Goal: Task Accomplishment & Management: Manage account settings

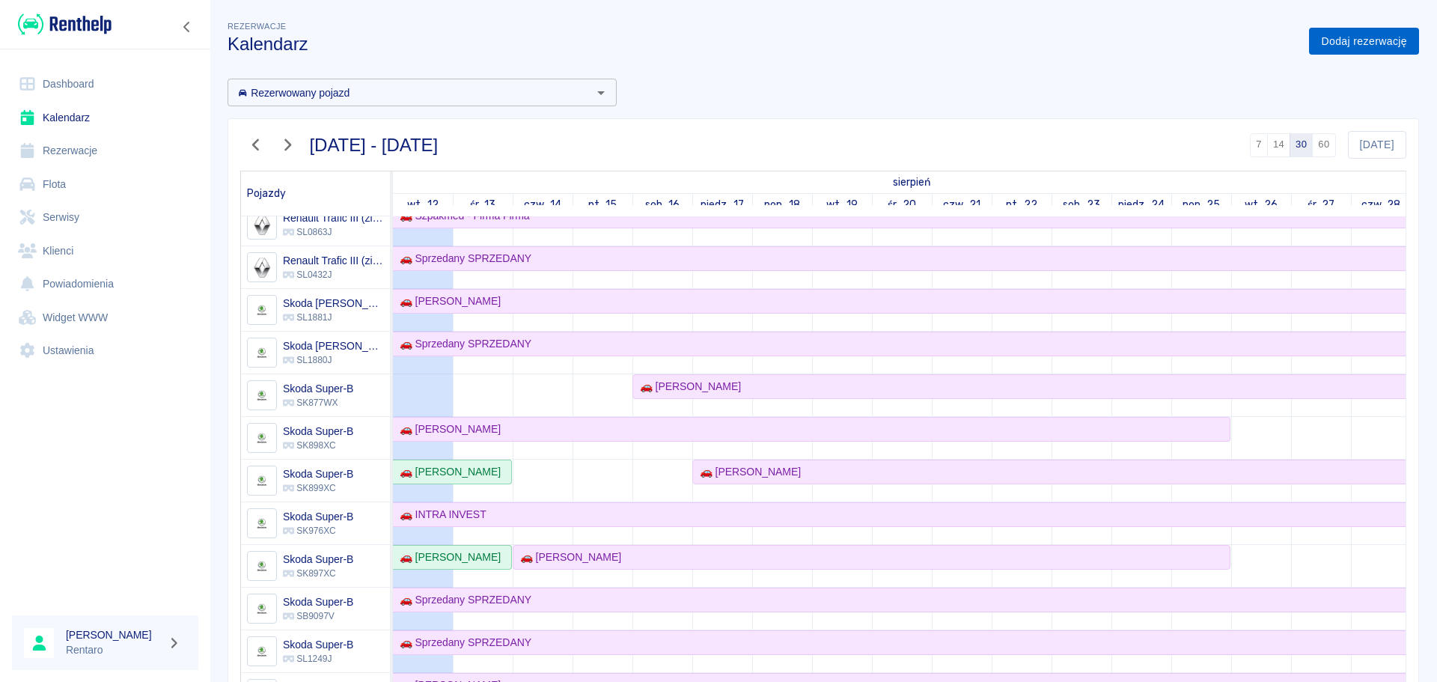
click at [1380, 46] on link "Dodaj rezerwację" at bounding box center [1364, 42] width 110 height 28
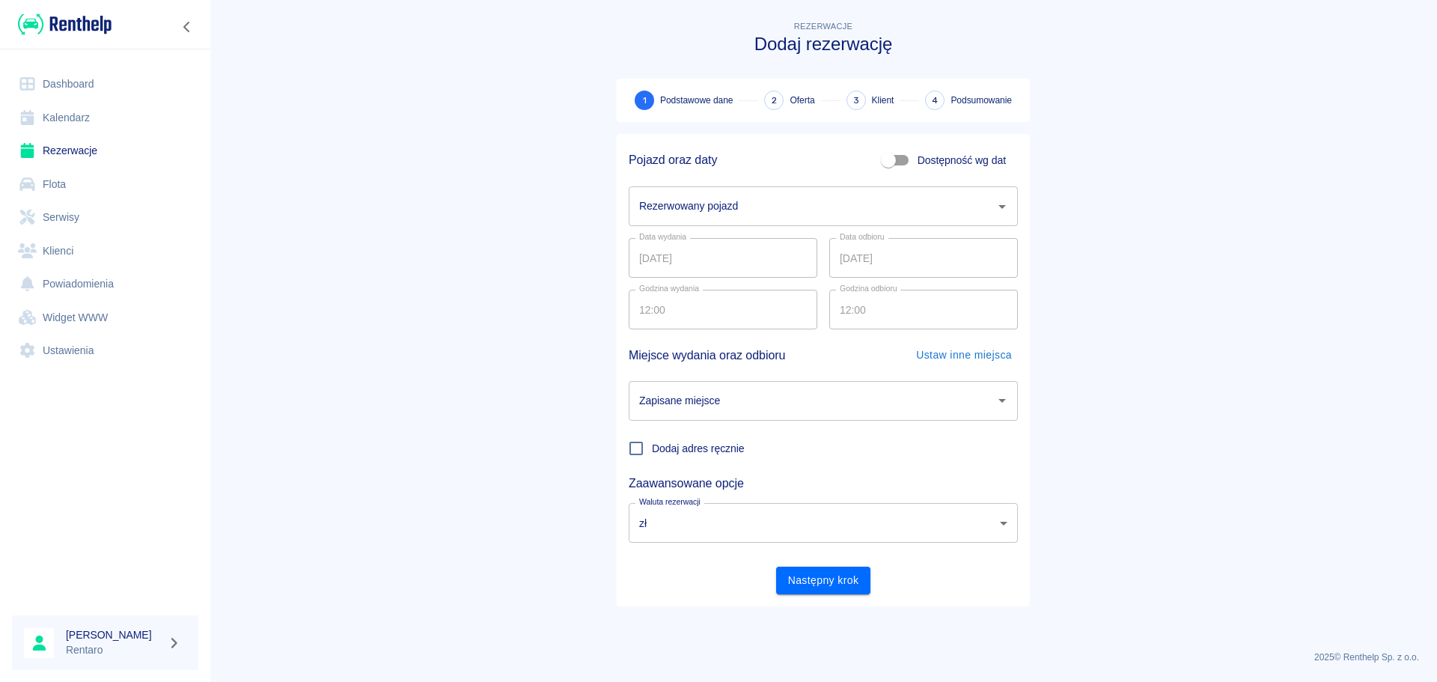
click at [916, 161] on input "Dostępność wg dat" at bounding box center [888, 160] width 85 height 28
click at [925, 165] on span "Dostępność wg dat" at bounding box center [962, 161] width 88 height 16
click at [925, 165] on input "Dostępność wg dat" at bounding box center [903, 160] width 85 height 28
click at [925, 165] on span "Dostępność wg dat" at bounding box center [962, 161] width 88 height 16
click at [925, 165] on input "Dostępność wg dat" at bounding box center [888, 160] width 85 height 28
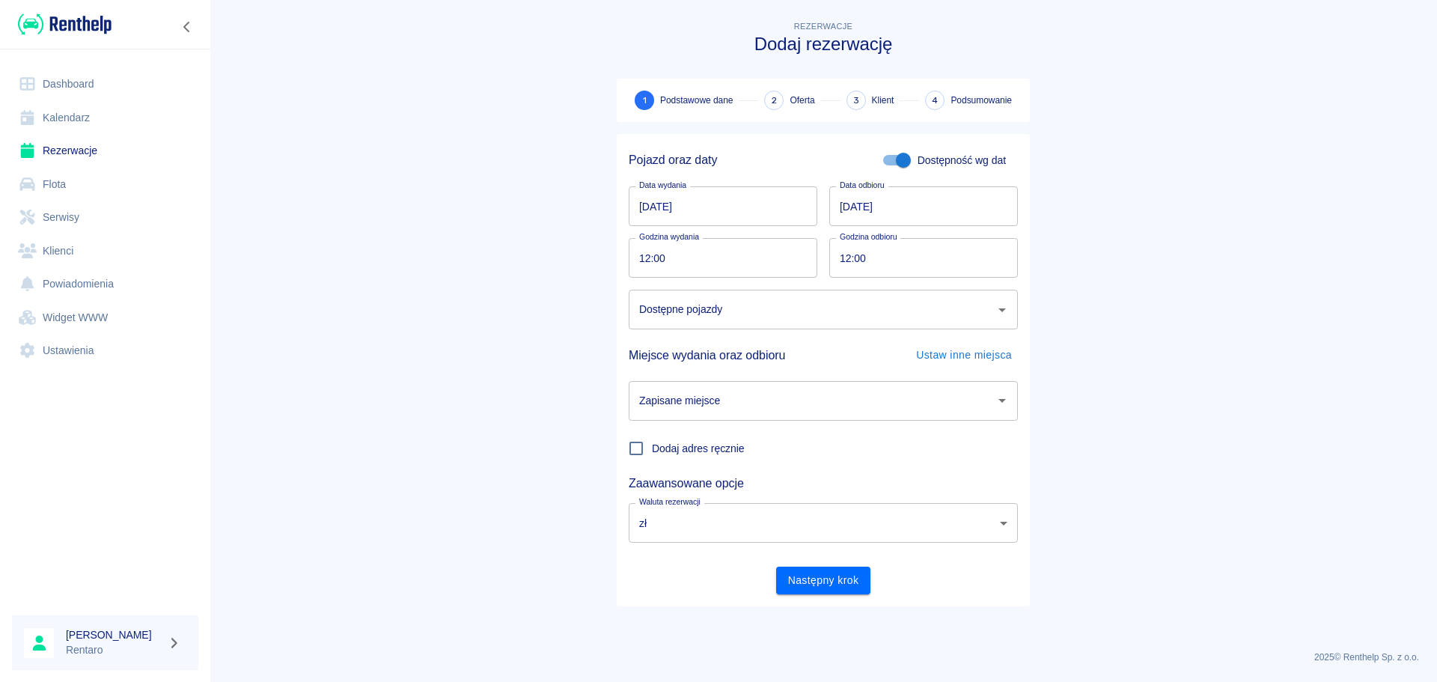
click at [925, 161] on span "Dostępność wg dat" at bounding box center [962, 161] width 88 height 16
click at [925, 161] on input "Dostępność wg dat" at bounding box center [903, 160] width 85 height 28
checkbox input "false"
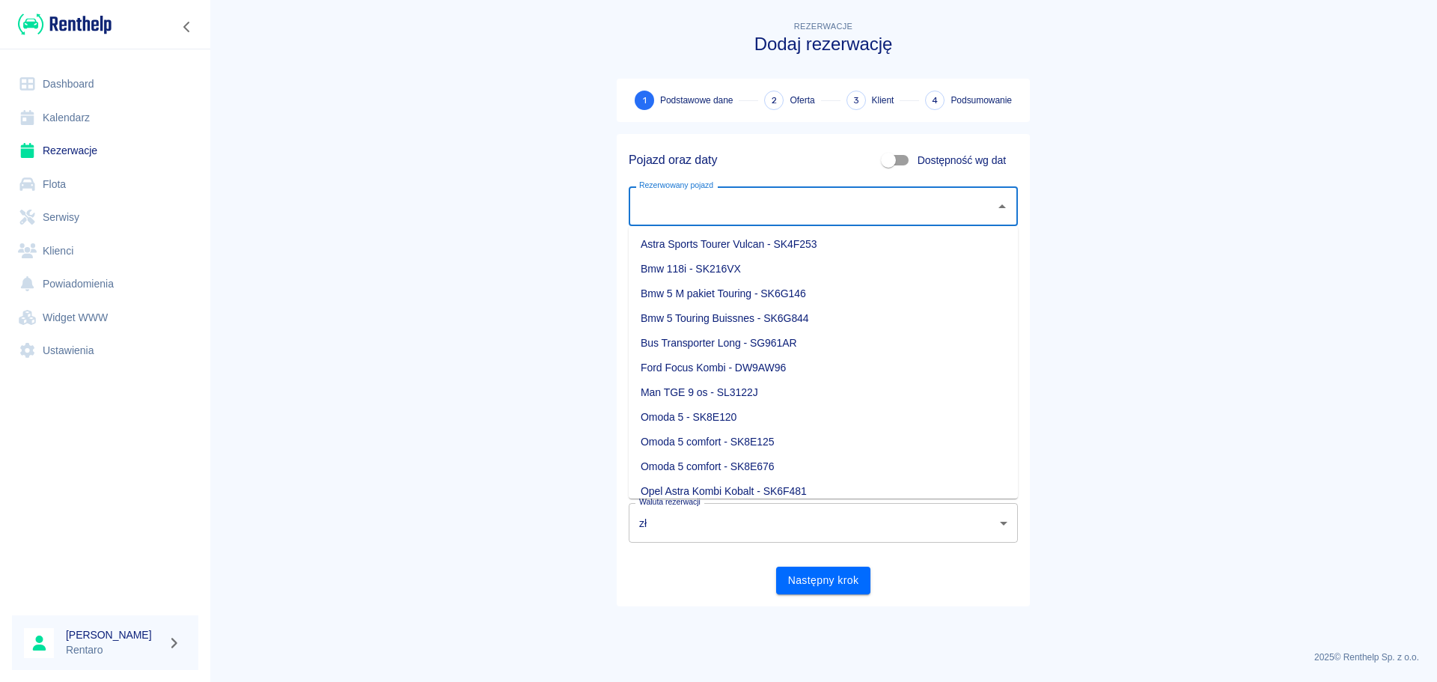
click at [770, 200] on input "Rezerwowany pojazd" at bounding box center [812, 206] width 353 height 26
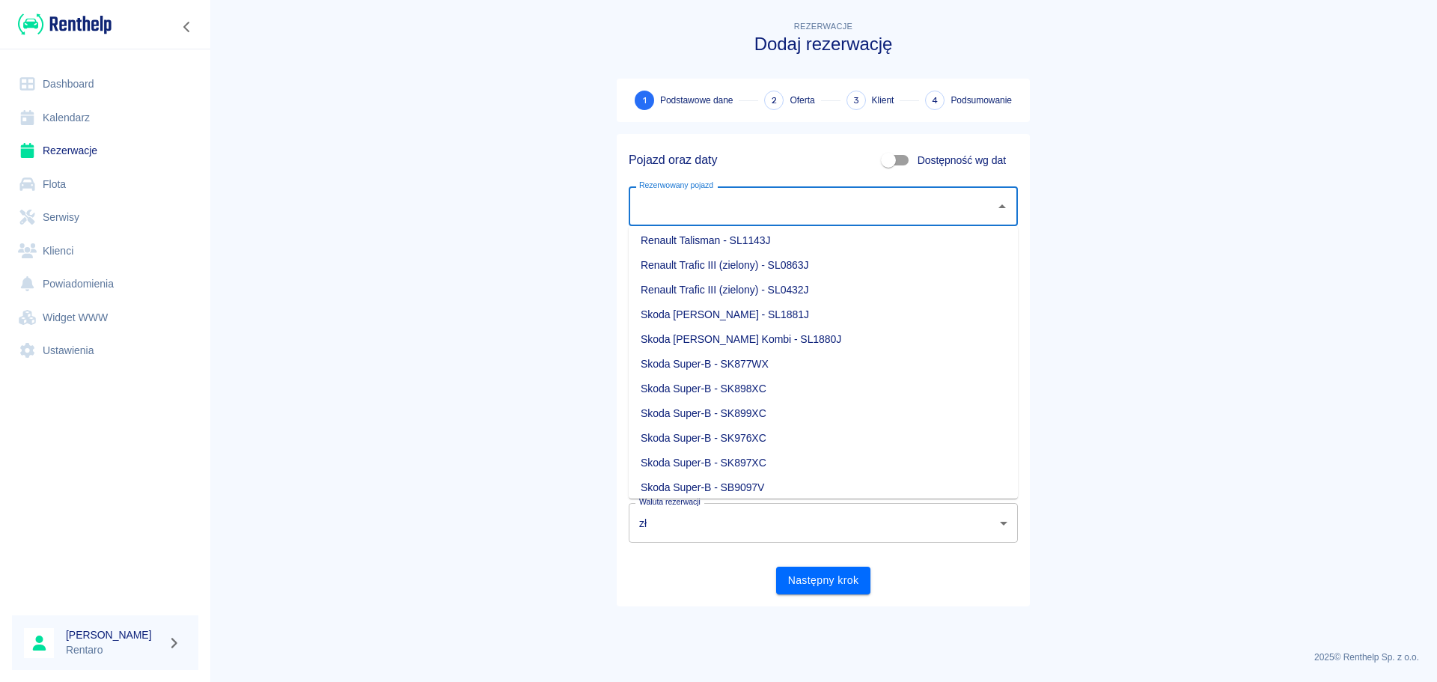
scroll to position [449, 0]
click at [784, 367] on li "Skoda Super-B - SK877WX" at bounding box center [823, 363] width 389 height 25
type input "Skoda Super-B - SK877WX"
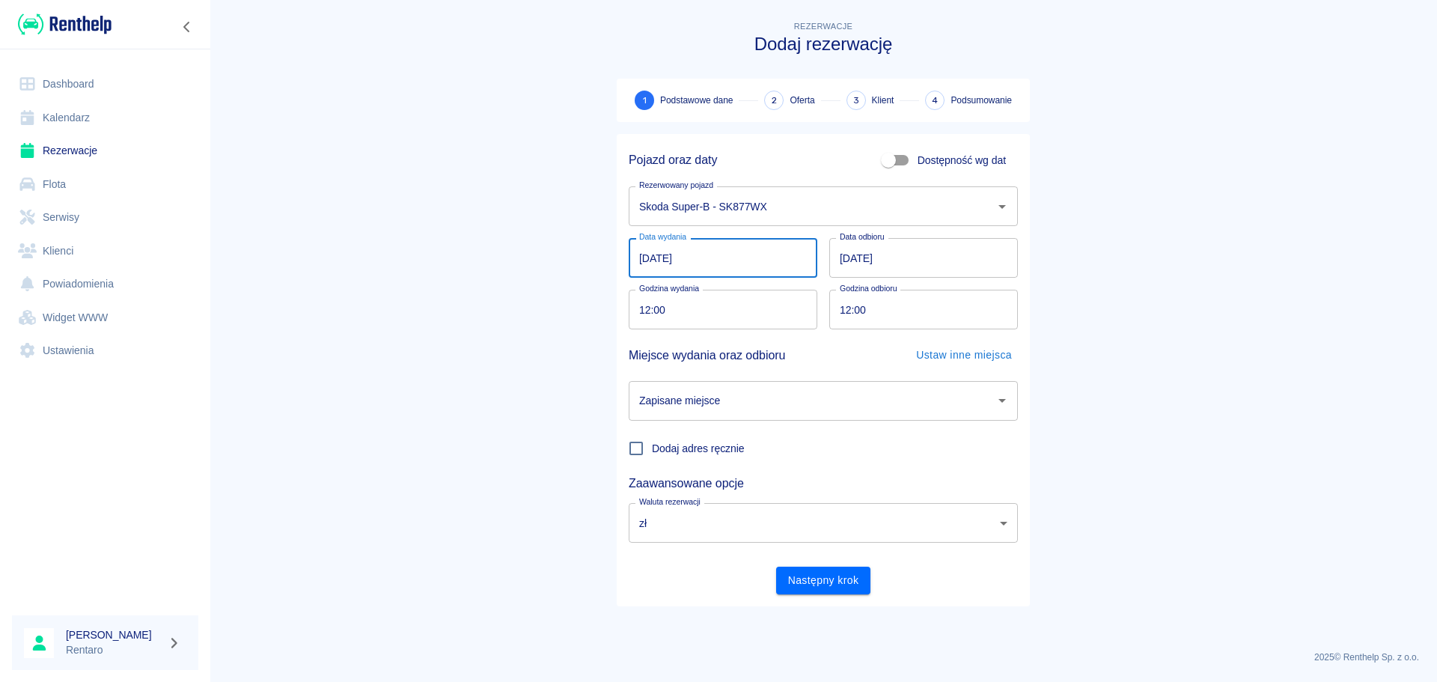
click at [758, 269] on input "12.08.2025" at bounding box center [723, 258] width 189 height 40
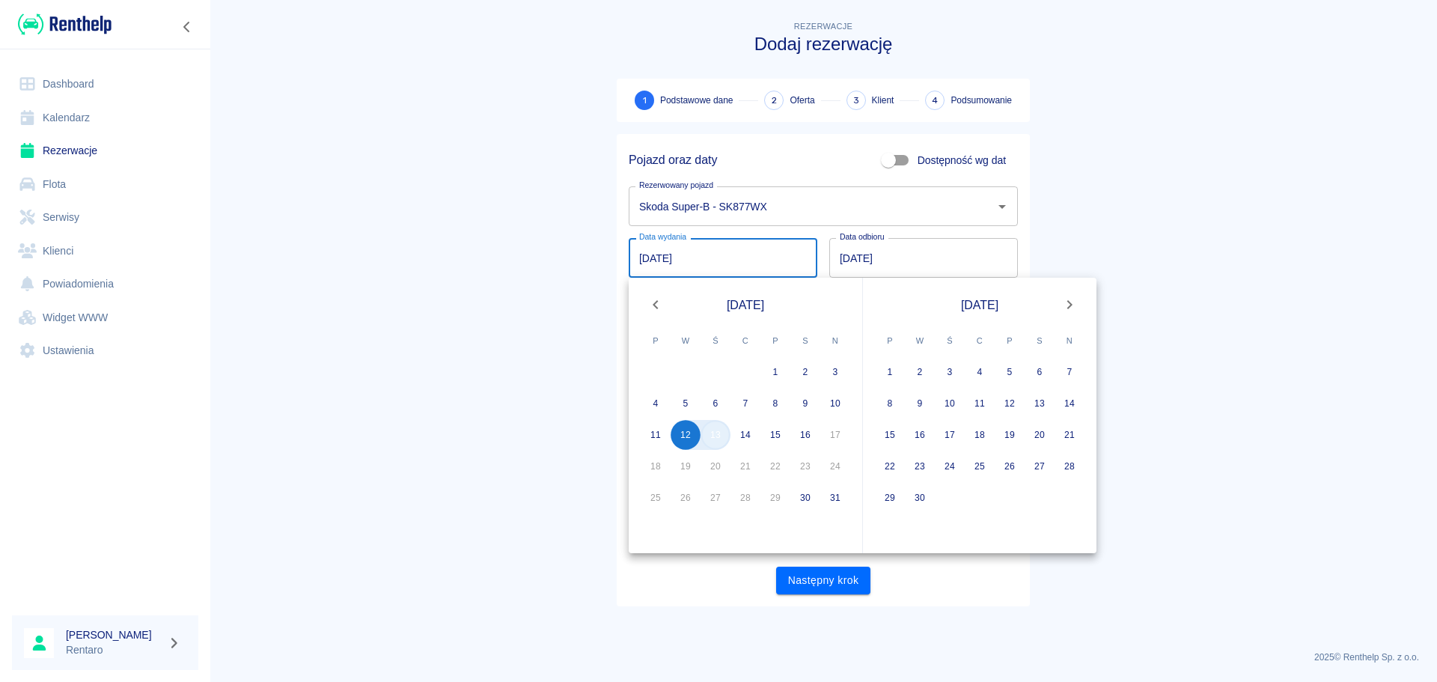
click at [722, 440] on button "13" at bounding box center [716, 435] width 30 height 30
type input "13.08.2025"
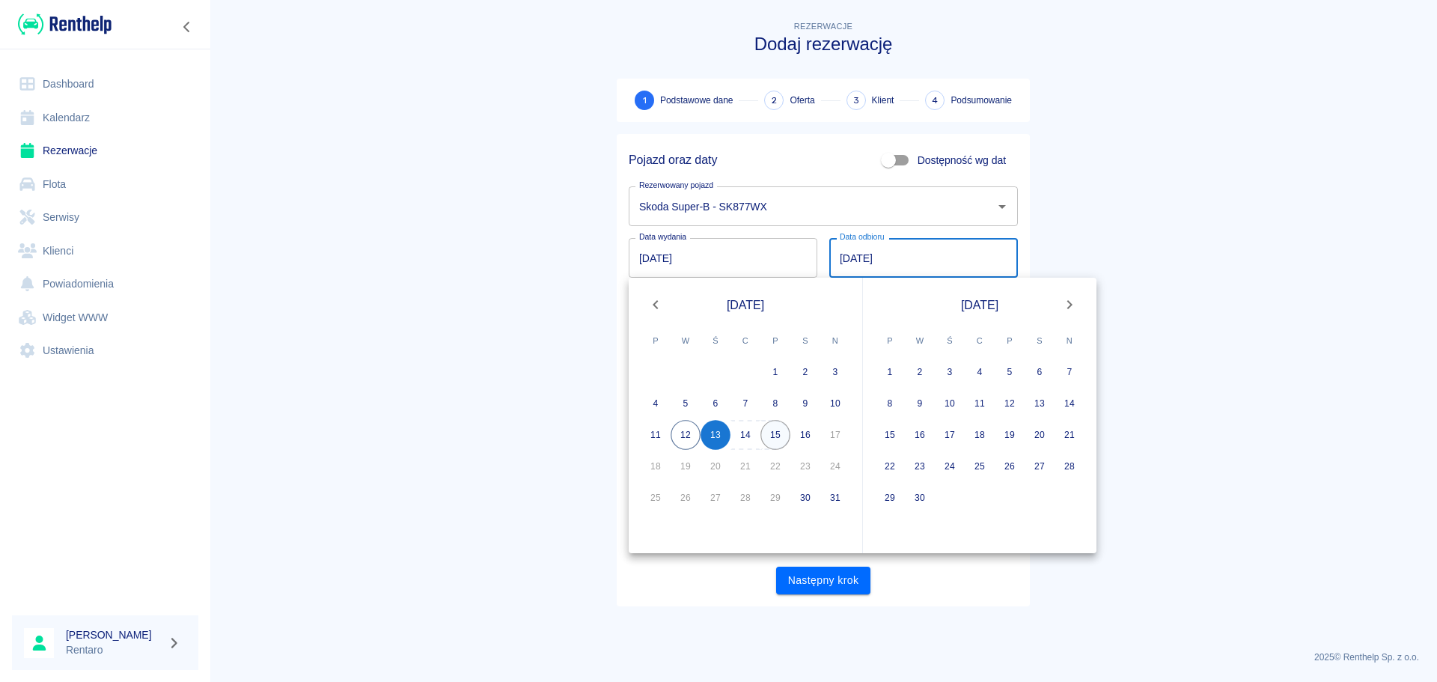
click at [772, 434] on button "15" at bounding box center [776, 435] width 30 height 30
type input "15.08.2025"
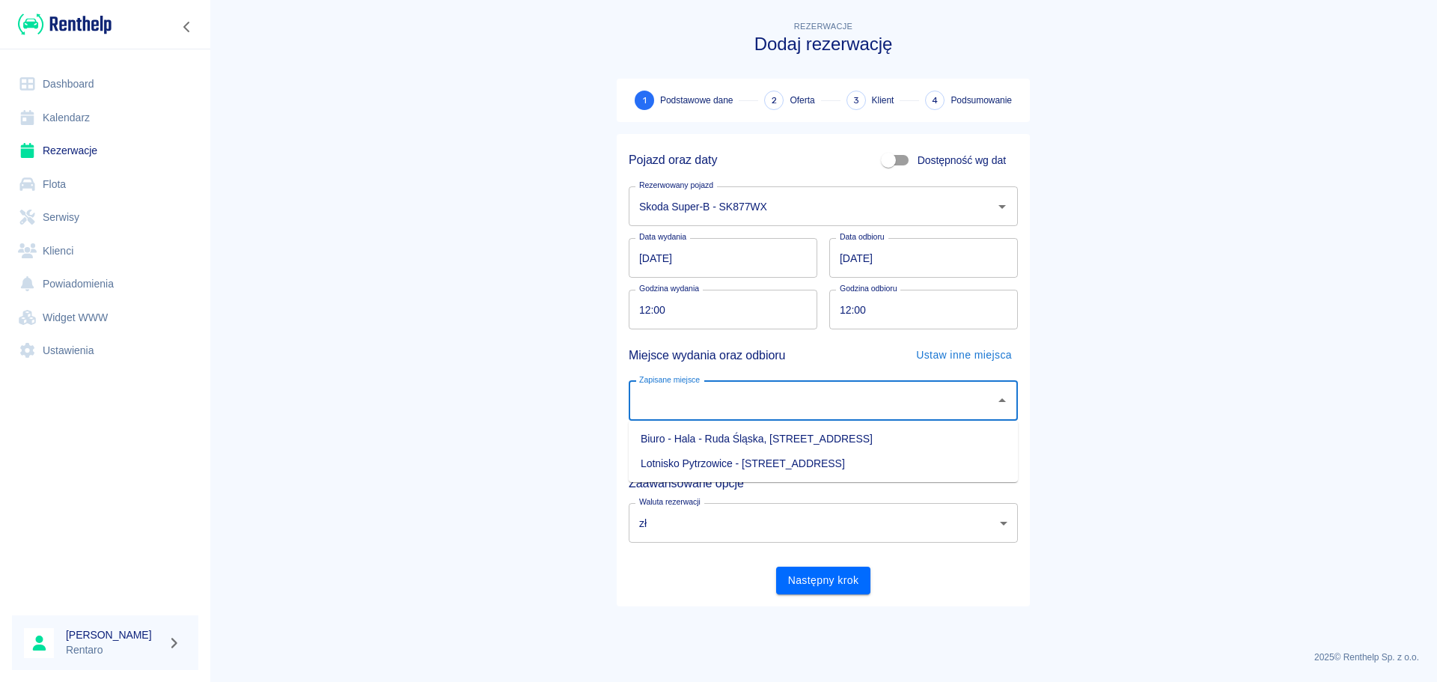
drag, startPoint x: 704, startPoint y: 394, endPoint x: 705, endPoint y: 406, distance: 12.7
click at [704, 395] on input "Zapisane miejsce" at bounding box center [812, 401] width 353 height 26
drag, startPoint x: 719, startPoint y: 444, endPoint x: 728, endPoint y: 421, distance: 23.9
click at [719, 444] on li "Biuro - Hala - Ruda Śląska, Zabrzańska 9" at bounding box center [823, 439] width 389 height 25
type input "Biuro - Hala - Ruda Śląska, Zabrzańska 9"
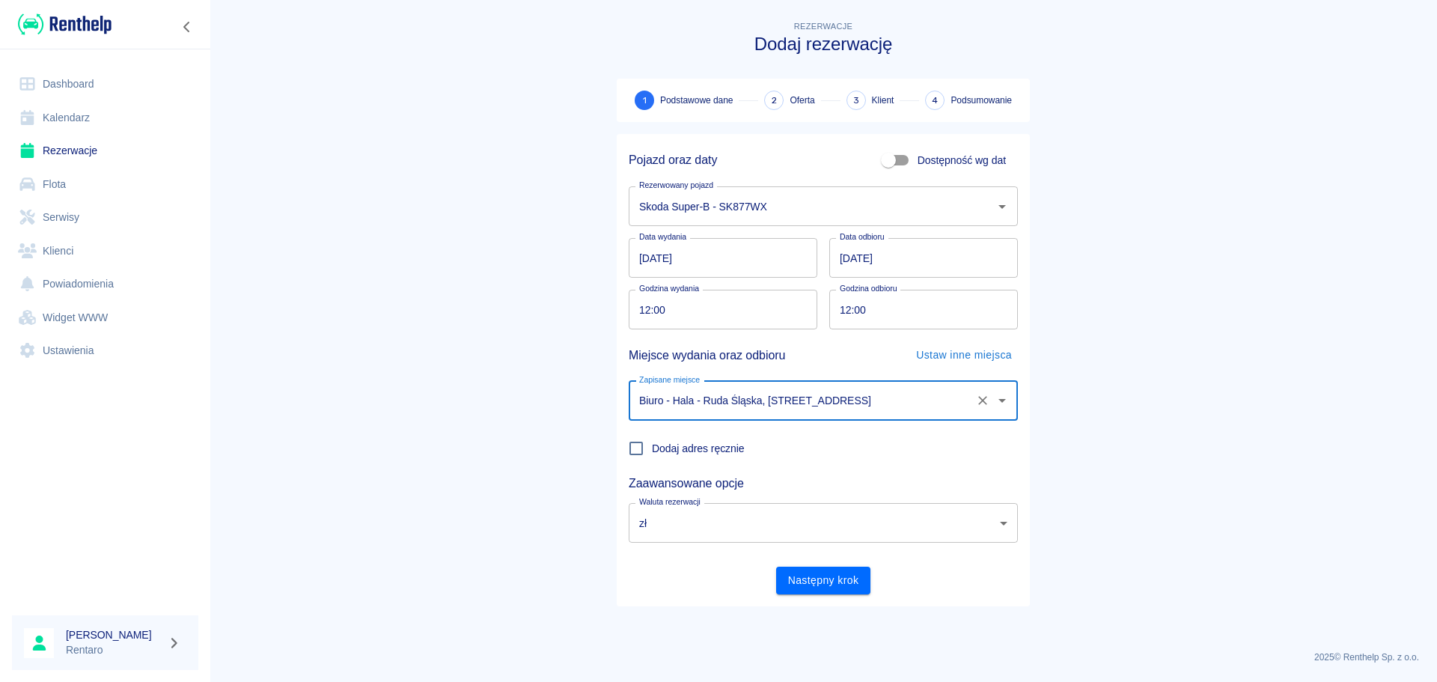
click at [663, 308] on input "12:00" at bounding box center [718, 310] width 178 height 40
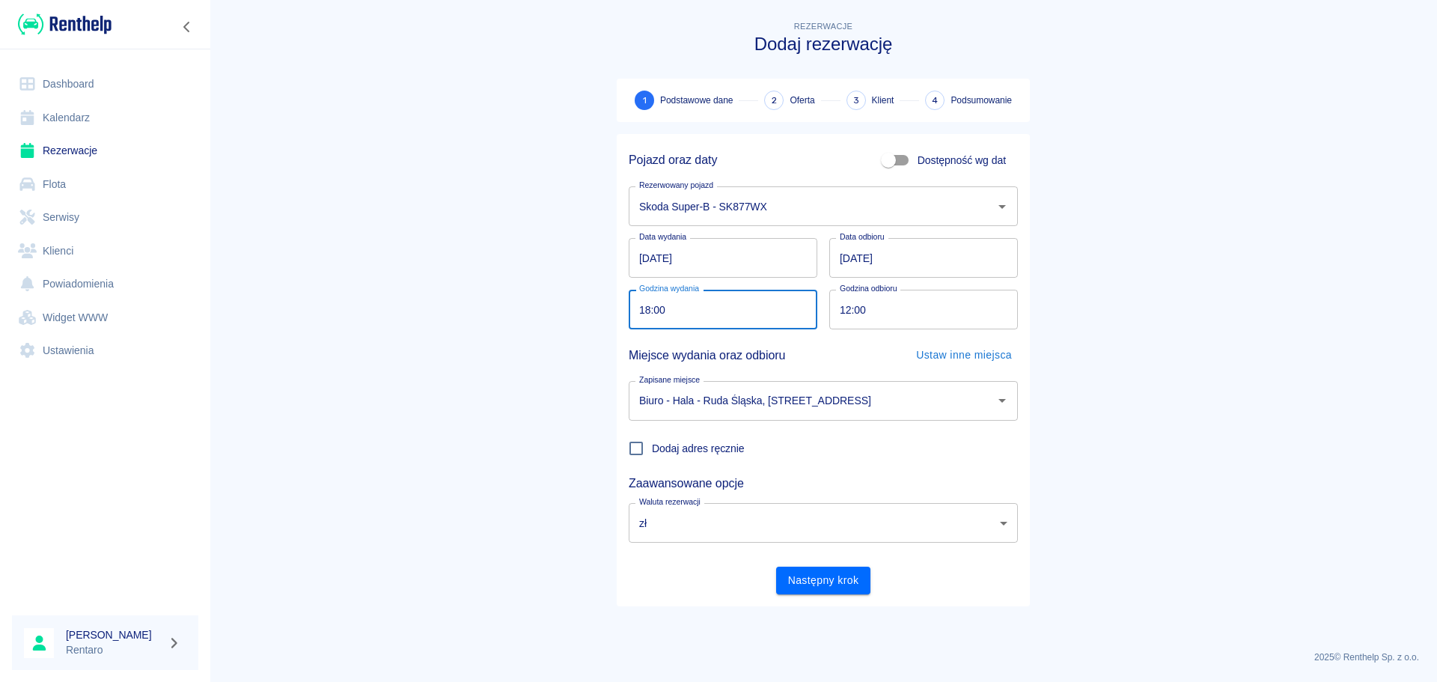
type input "18:00"
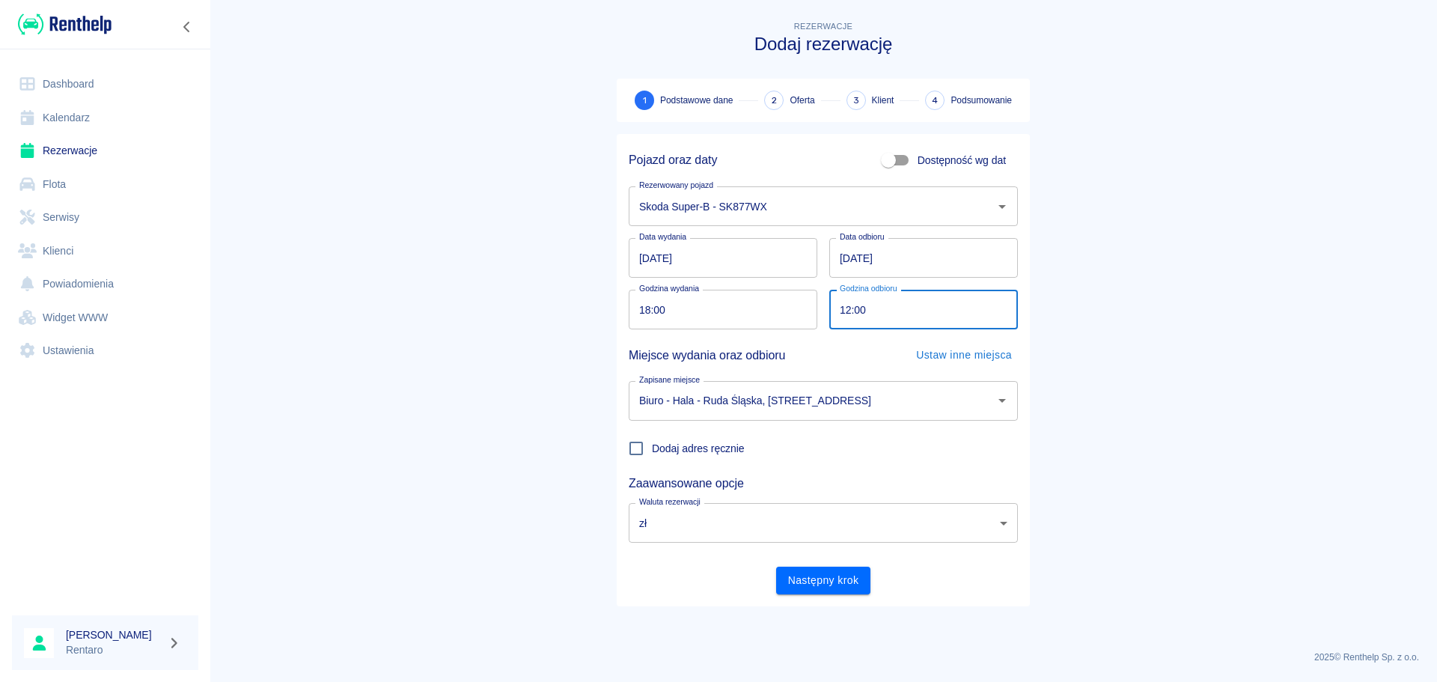
click at [846, 314] on input "12:00" at bounding box center [918, 310] width 178 height 40
type input "18:00"
click at [844, 576] on button "Następny krok" at bounding box center [823, 581] width 95 height 28
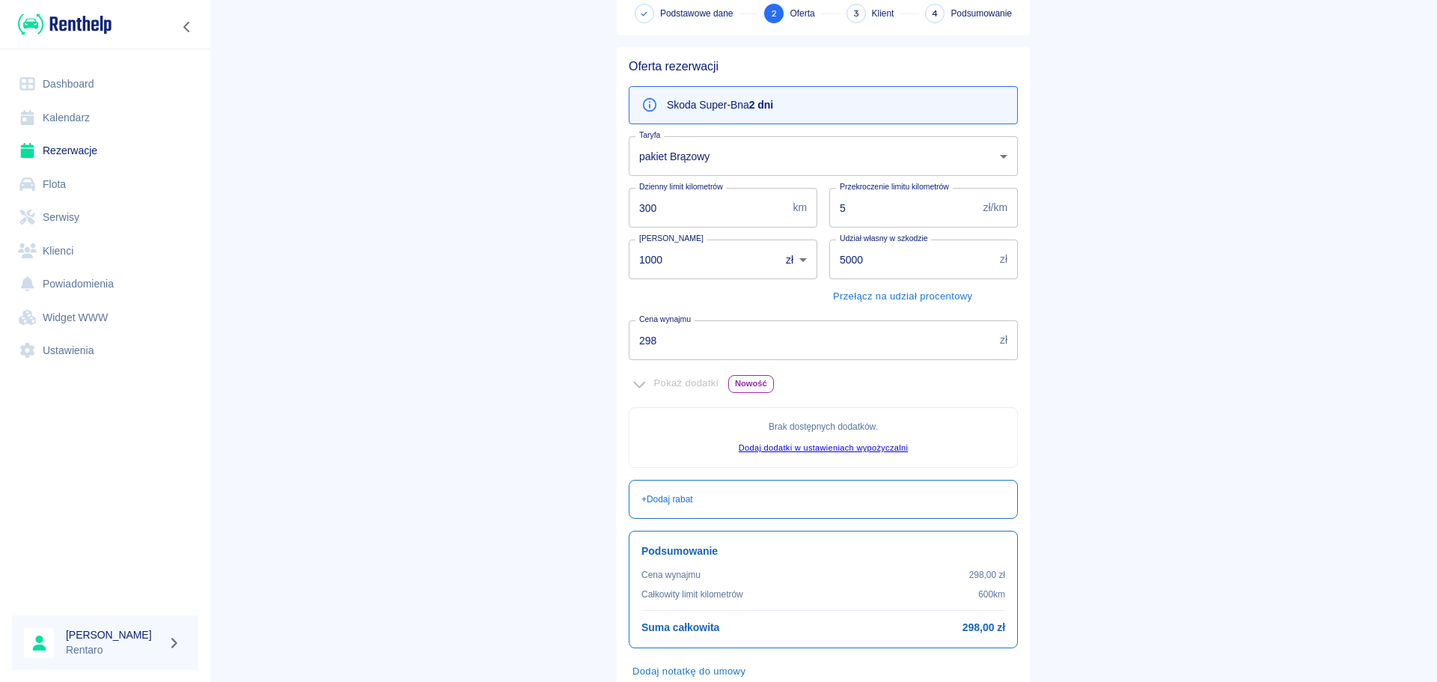
scroll to position [150, 0]
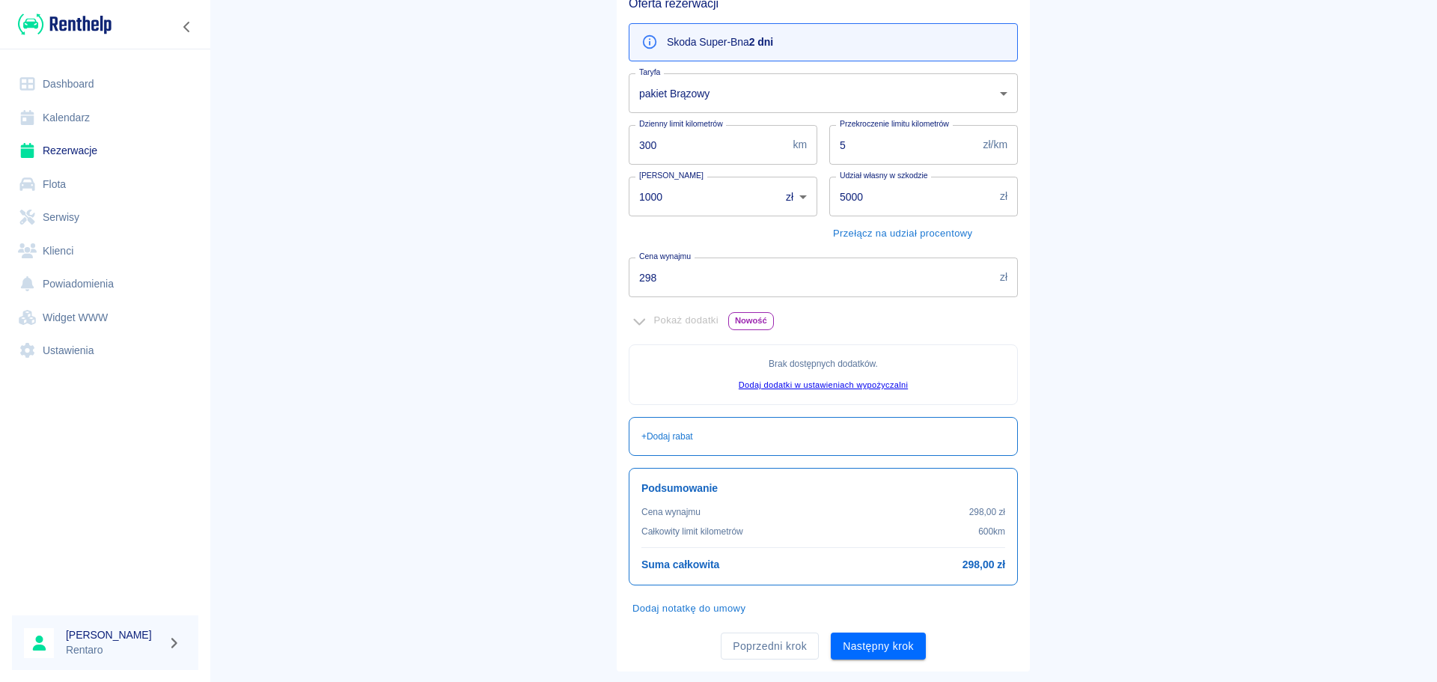
click at [906, 630] on div "Poprzedni krok Następny krok" at bounding box center [817, 641] width 401 height 40
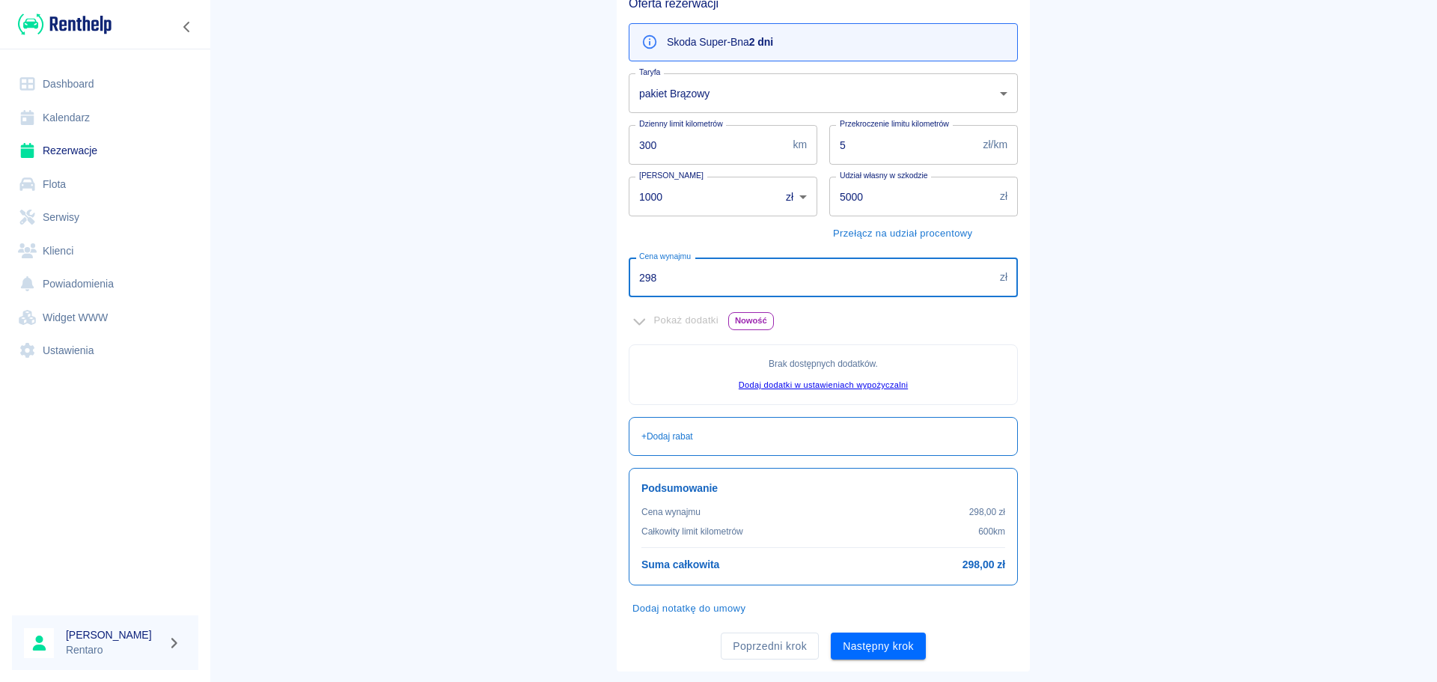
click at [693, 284] on input "298" at bounding box center [811, 278] width 365 height 40
click at [691, 284] on input "298" at bounding box center [811, 278] width 365 height 40
click at [691, 285] on input "298" at bounding box center [811, 278] width 365 height 40
click at [690, 285] on input "298" at bounding box center [811, 278] width 365 height 40
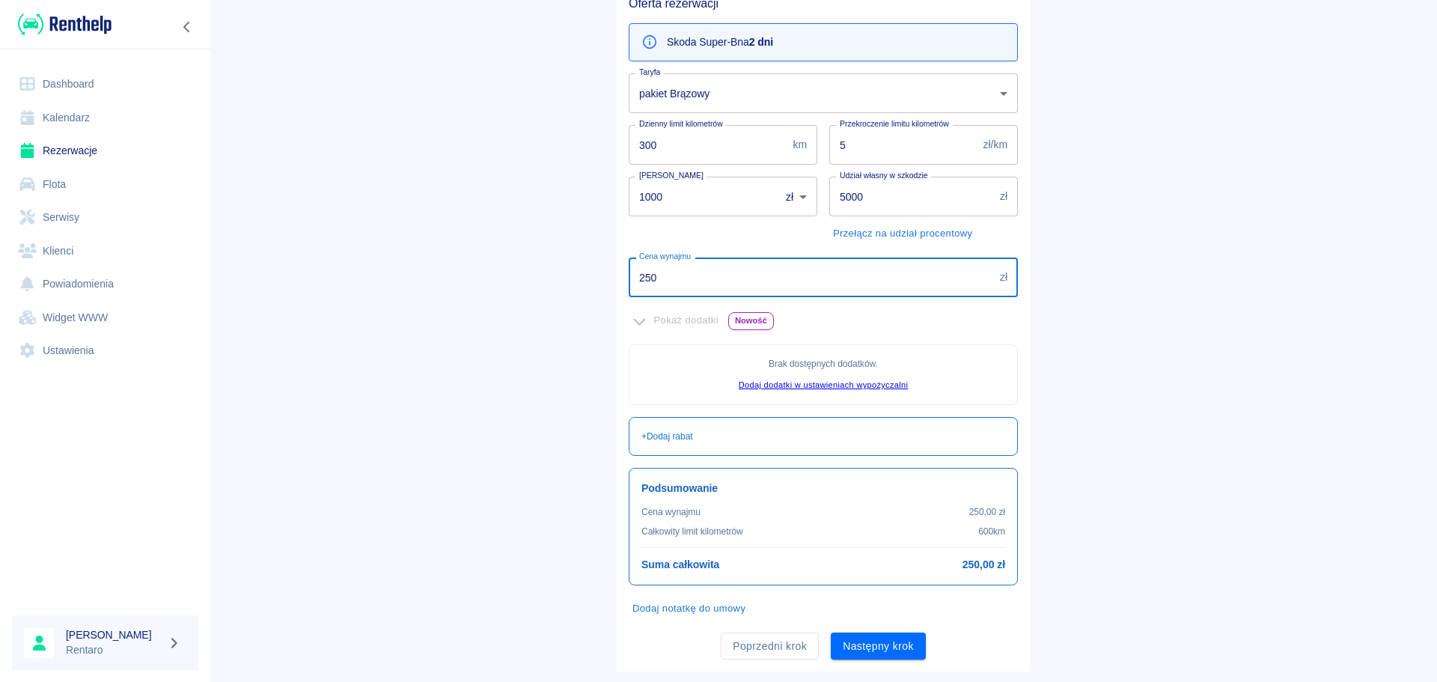
type input "250"
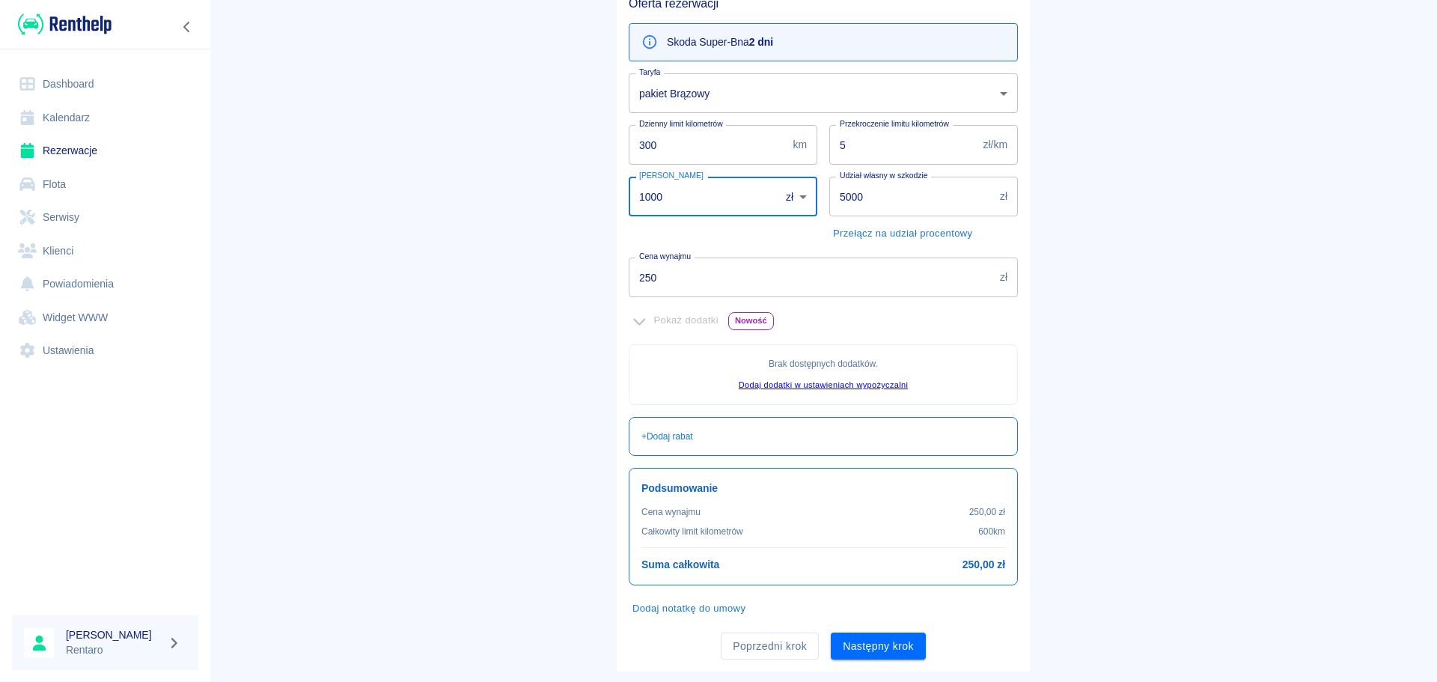
click at [737, 190] on input "1000" at bounding box center [699, 197] width 141 height 40
click at [736, 190] on input "1000" at bounding box center [699, 197] width 141 height 40
drag, startPoint x: 736, startPoint y: 191, endPoint x: 728, endPoint y: 192, distance: 8.3
click at [735, 192] on input "1000" at bounding box center [699, 197] width 141 height 40
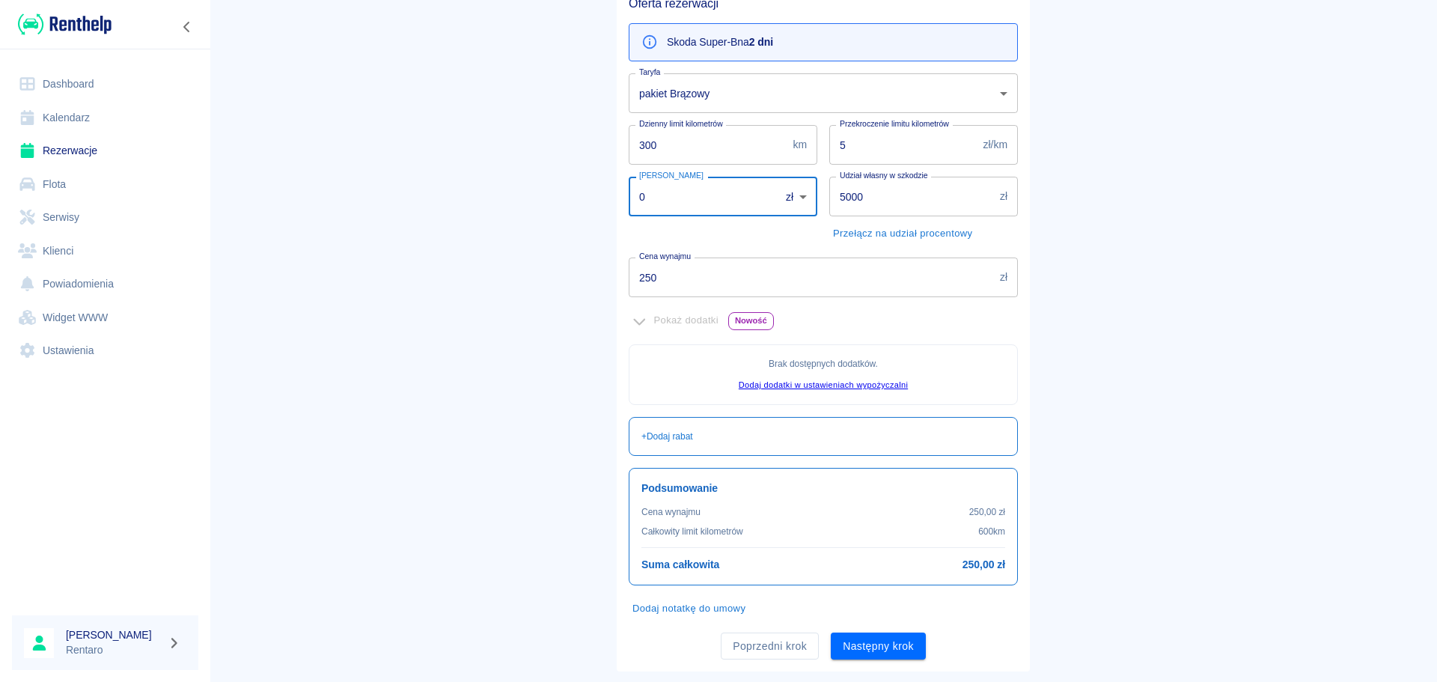
type input "0"
click at [841, 193] on input "5000" at bounding box center [911, 197] width 165 height 40
click at [840, 193] on input "5000" at bounding box center [911, 197] width 165 height 40
type input "100"
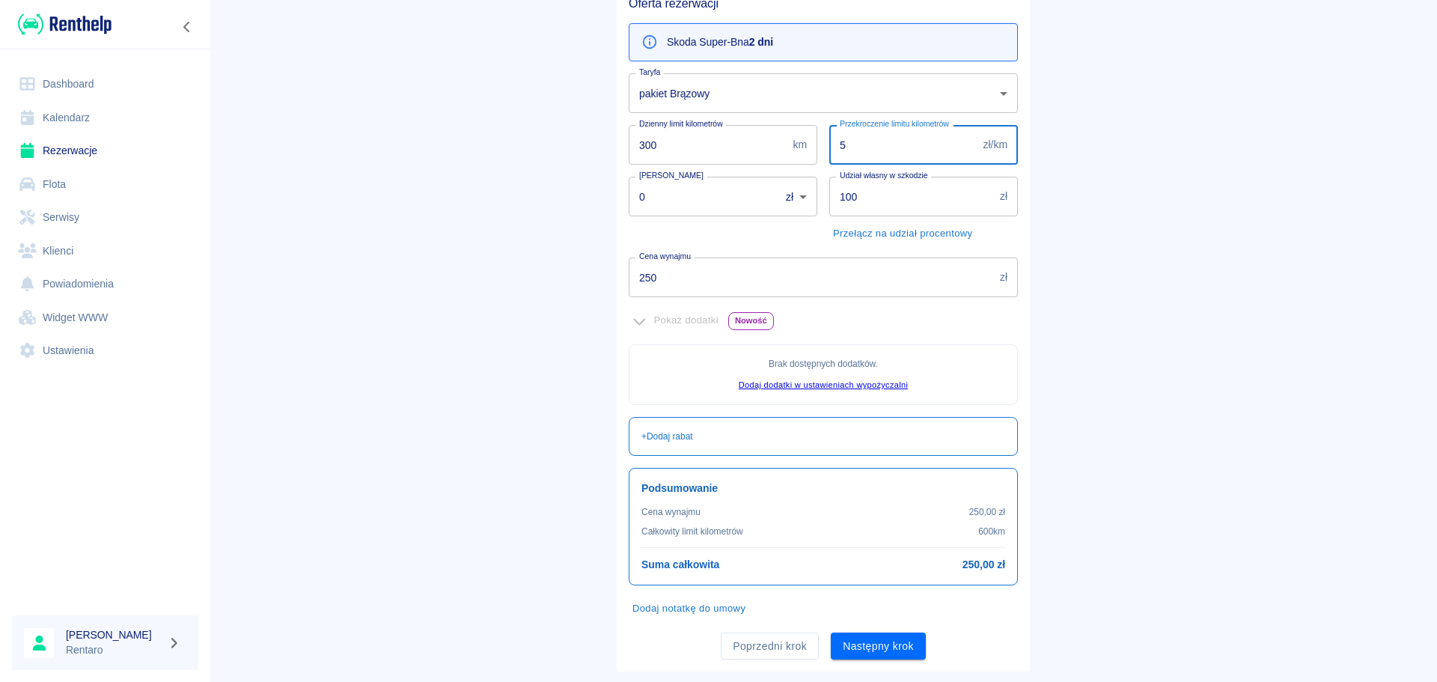
click at [871, 147] on input "5" at bounding box center [903, 145] width 148 height 40
click at [869, 146] on input "5" at bounding box center [903, 145] width 148 height 40
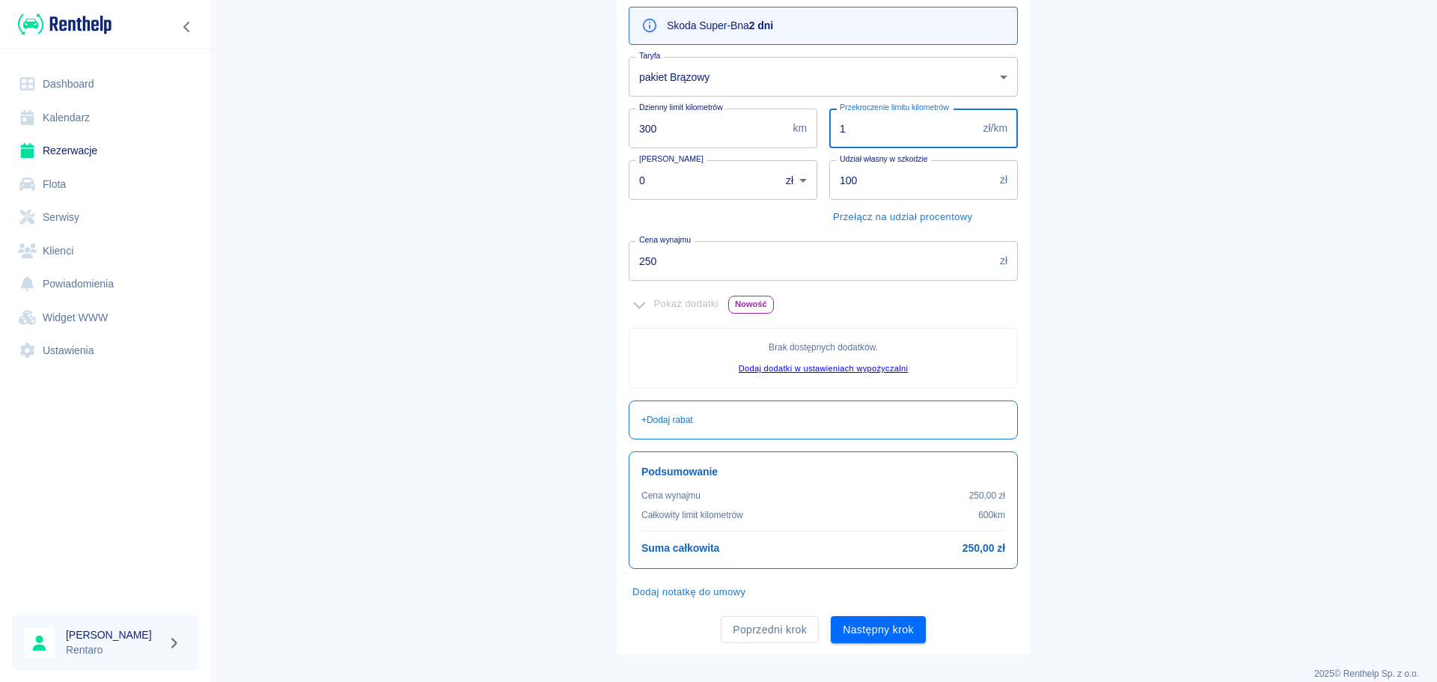
scroll to position [183, 0]
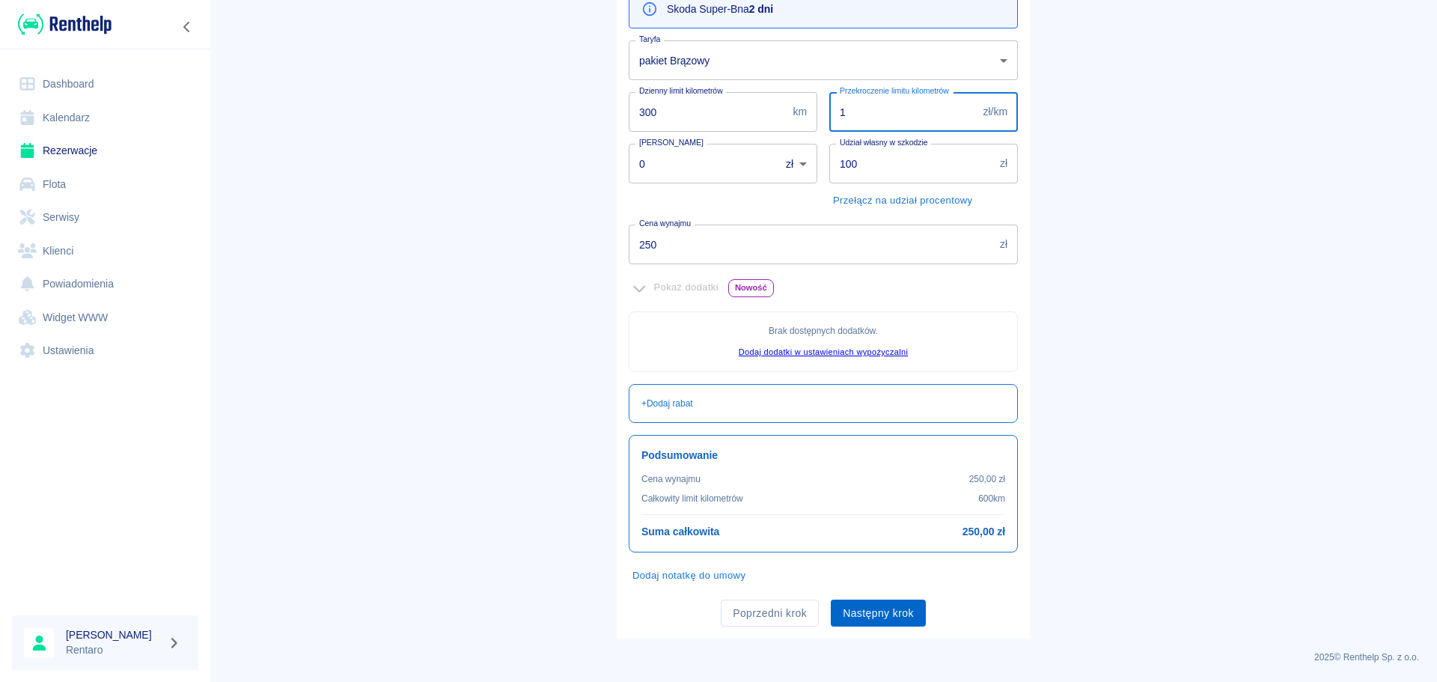
type input "1"
click at [868, 616] on button "Następny krok" at bounding box center [878, 614] width 95 height 28
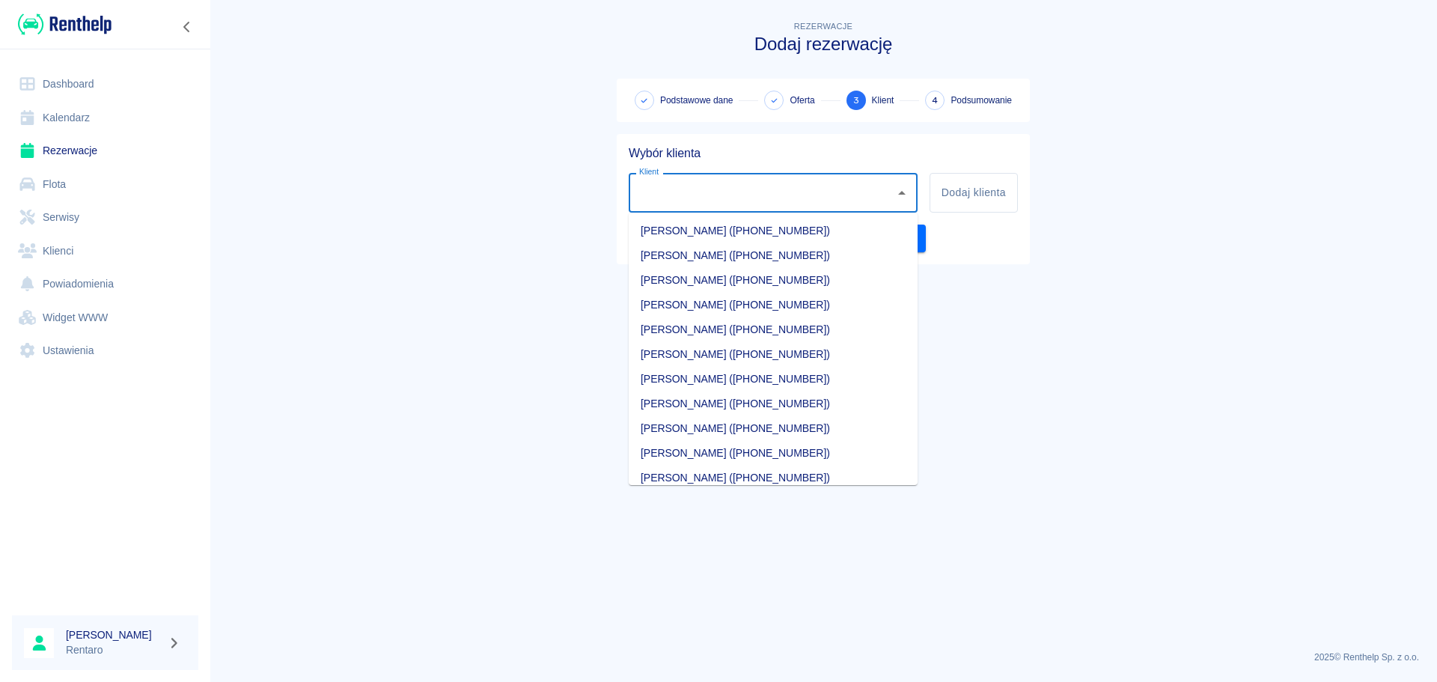
click at [850, 204] on input "Klient" at bounding box center [762, 193] width 253 height 26
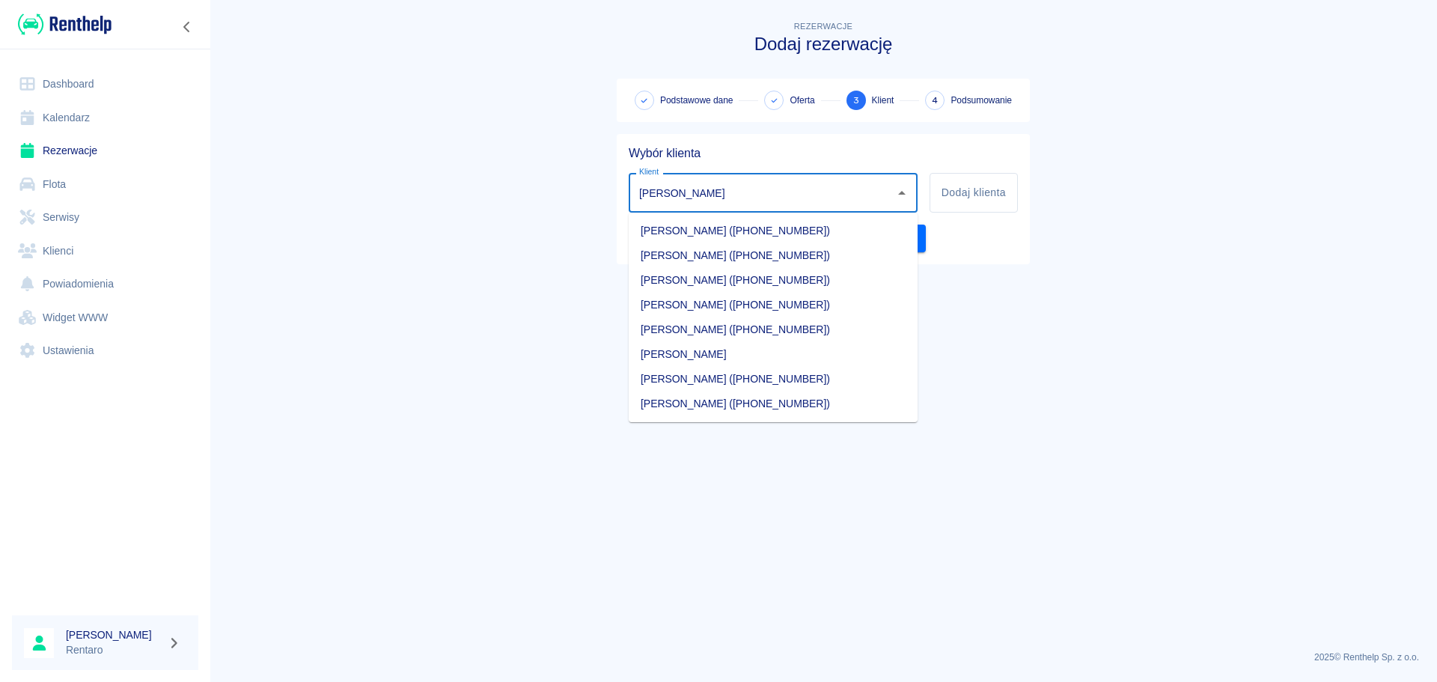
click at [767, 297] on li "Marcin Dziuba (+48574132430)" at bounding box center [773, 305] width 289 height 25
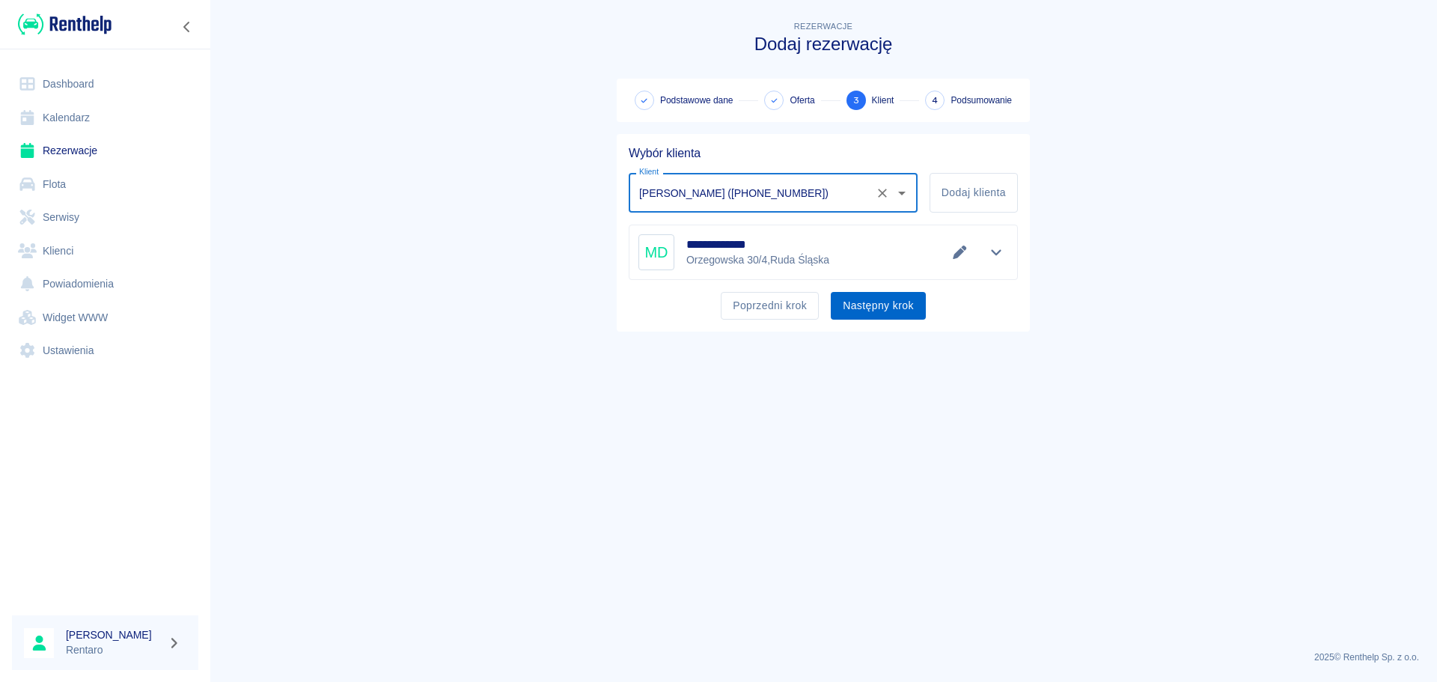
type input "Marcin Dziuba (+48574132430)"
click at [878, 303] on button "Następny krok" at bounding box center [878, 306] width 95 height 28
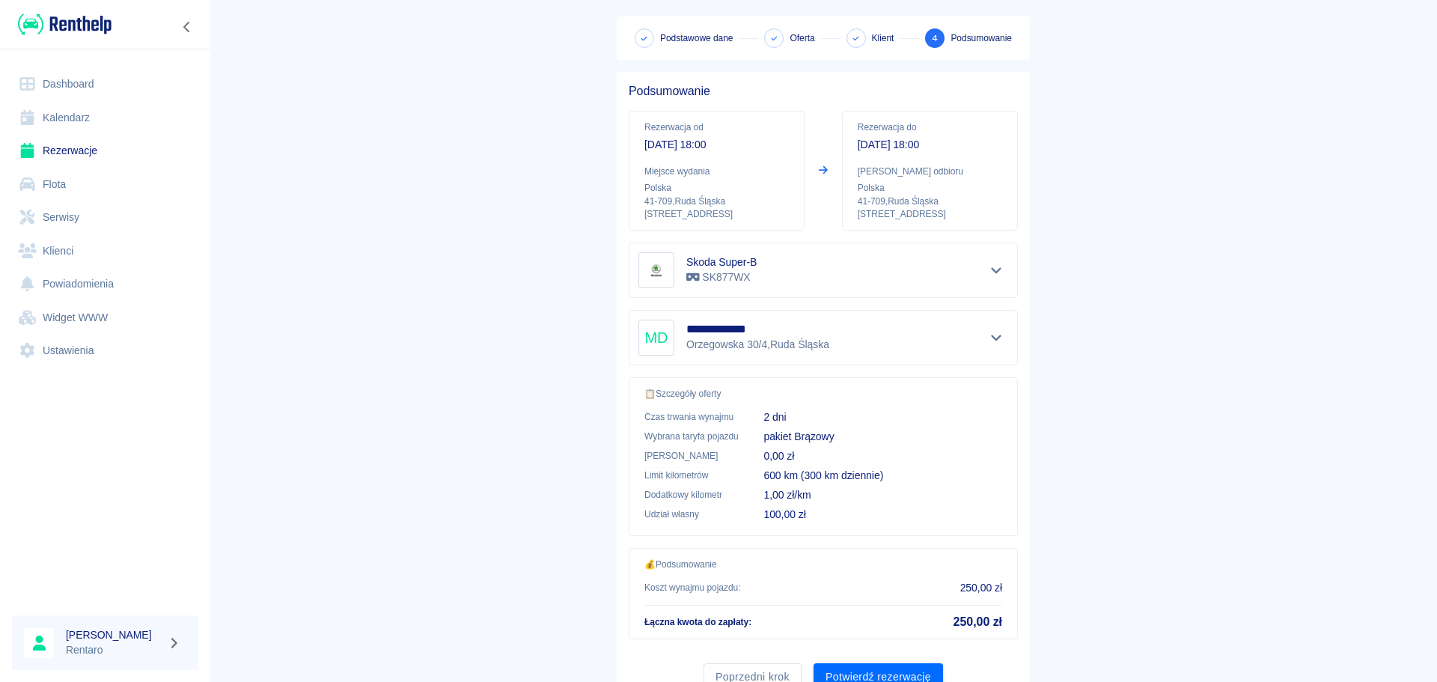
scroll to position [126, 0]
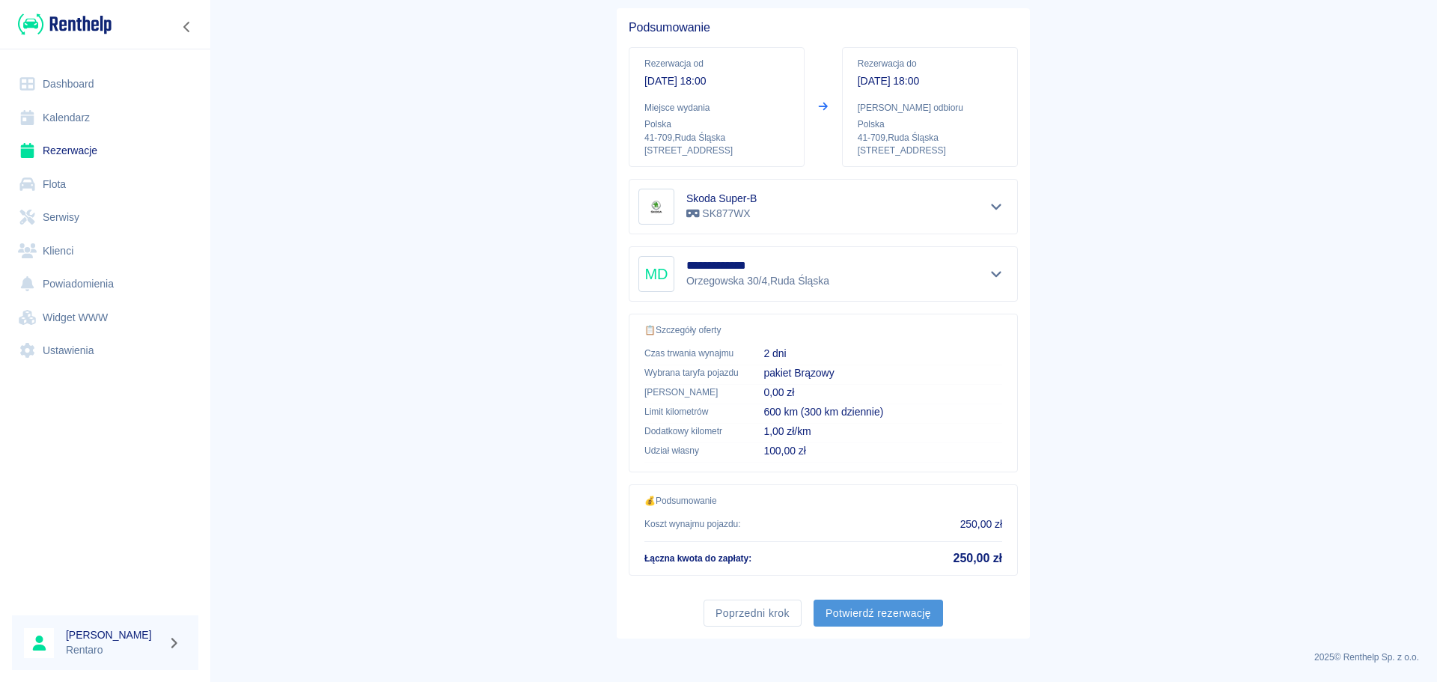
click at [862, 613] on button "Potwierdź rezerwację" at bounding box center [879, 614] width 130 height 28
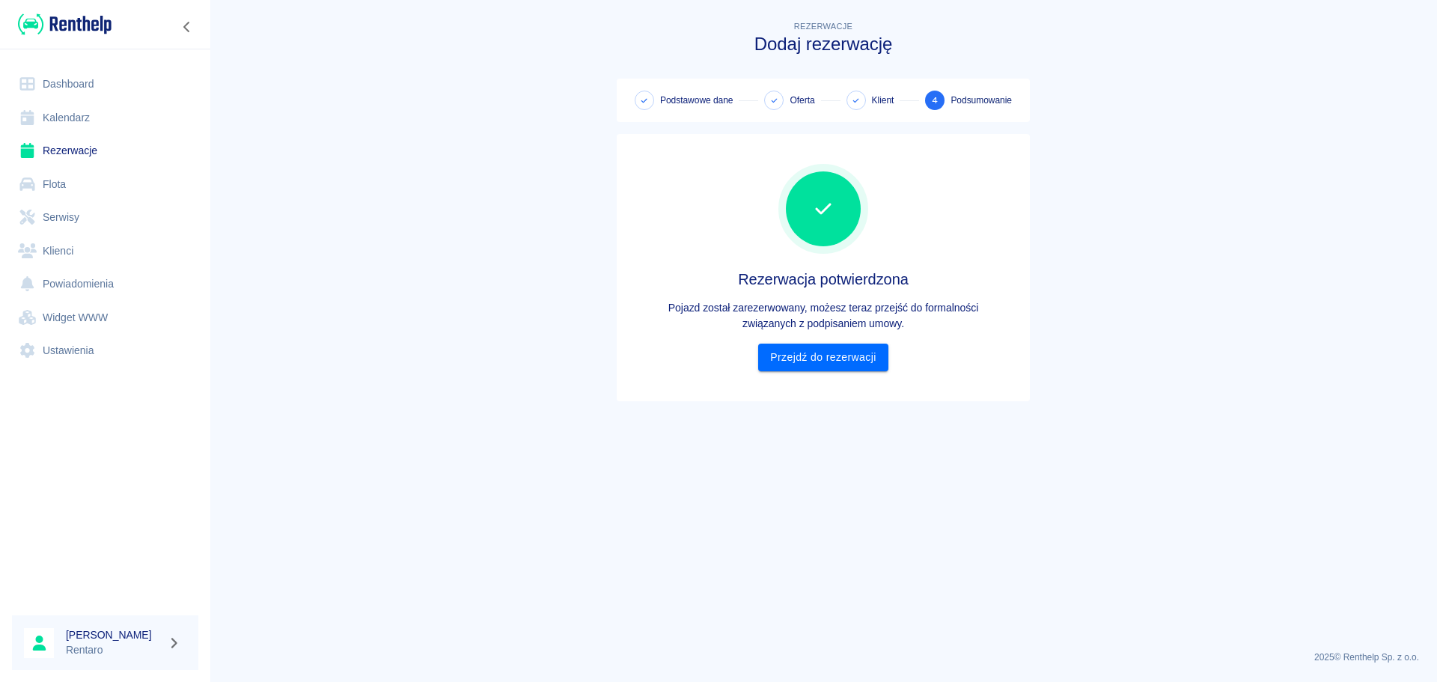
scroll to position [0, 0]
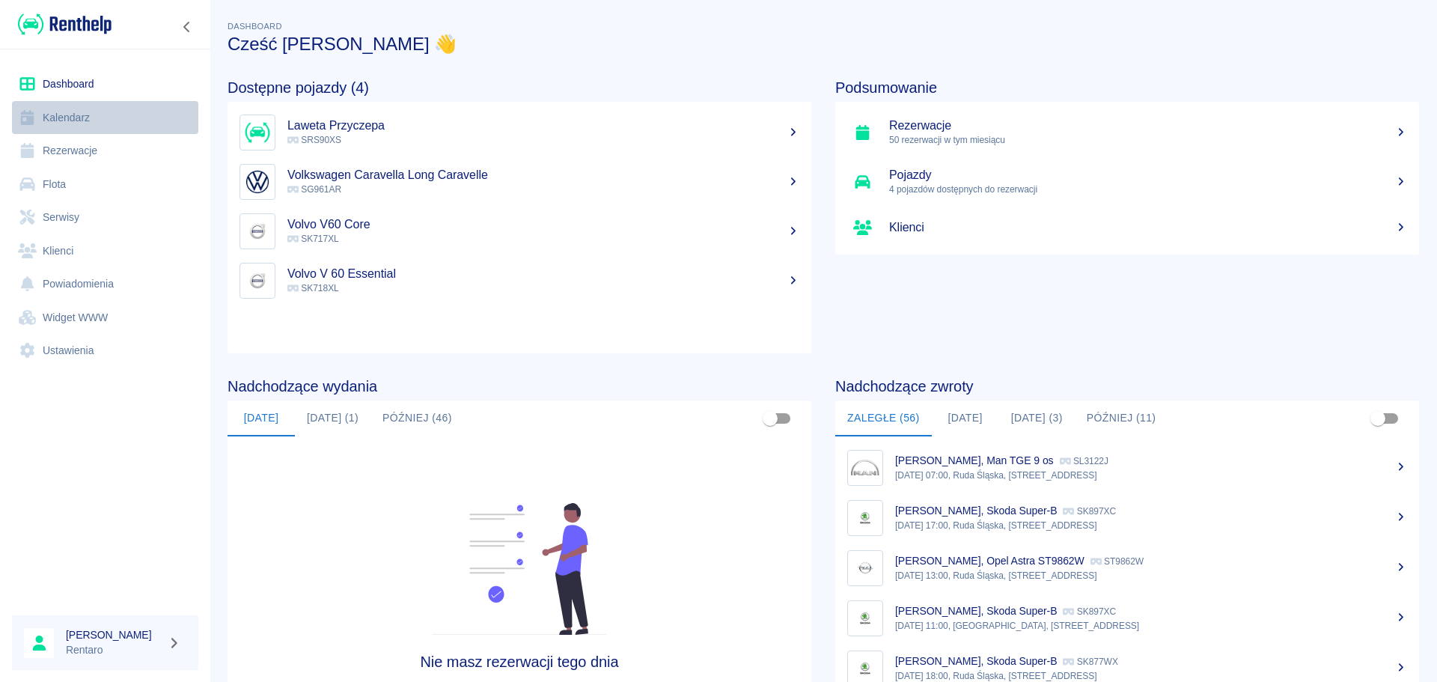
click at [109, 117] on link "Kalendarz" at bounding box center [105, 118] width 186 height 34
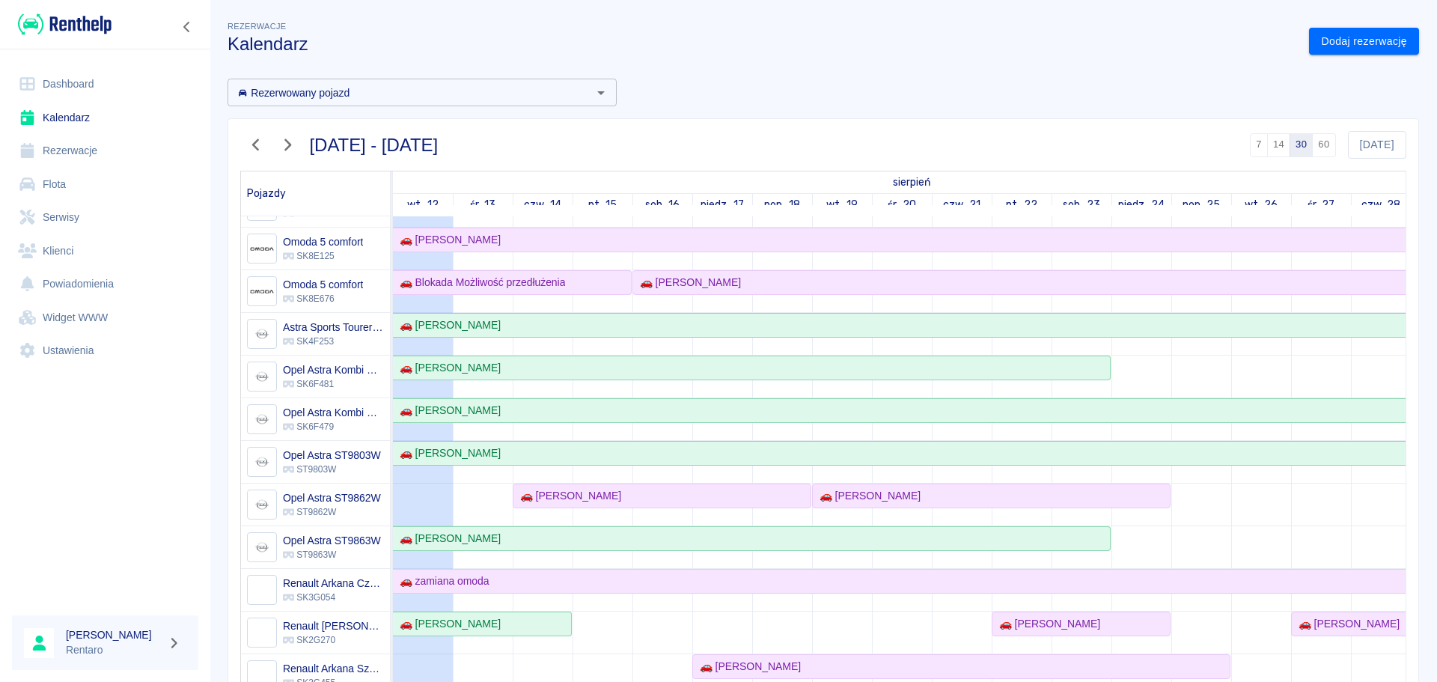
scroll to position [299, 0]
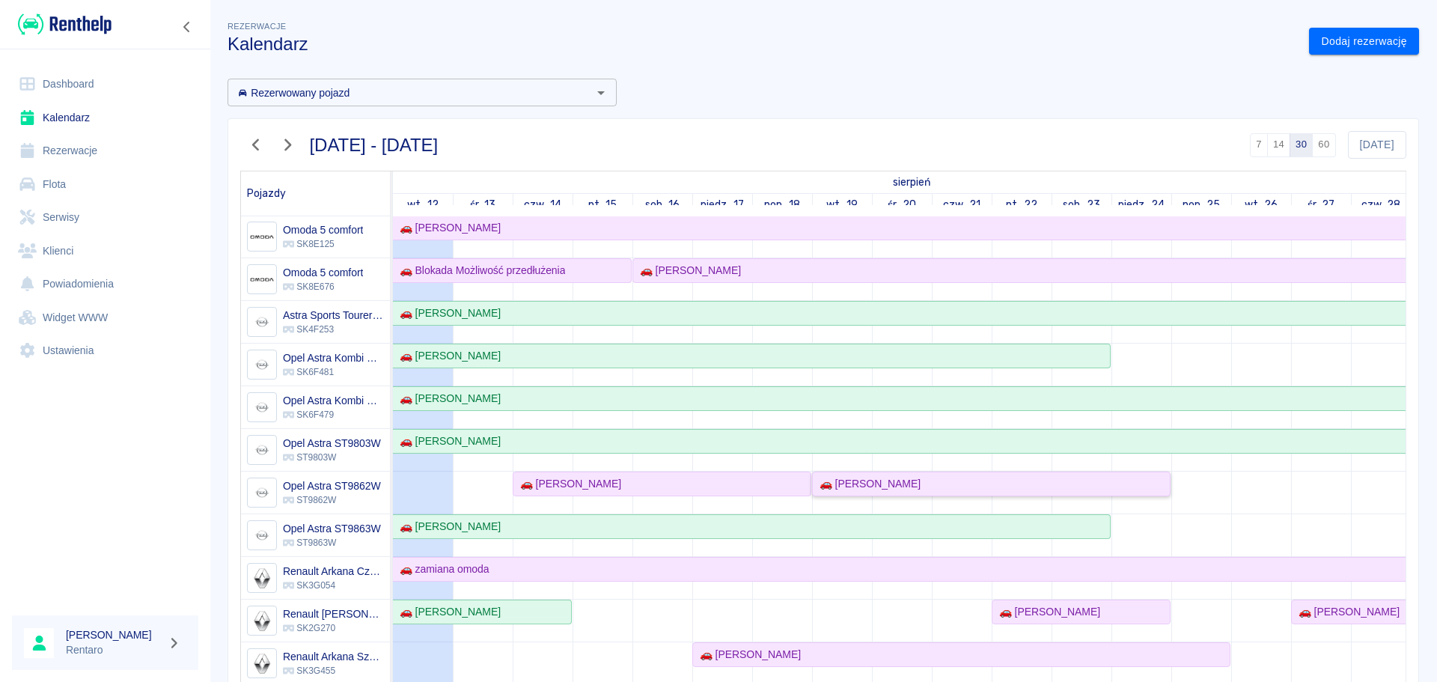
click at [924, 483] on div "🚗 [PERSON_NAME]" at bounding box center [992, 484] width 356 height 16
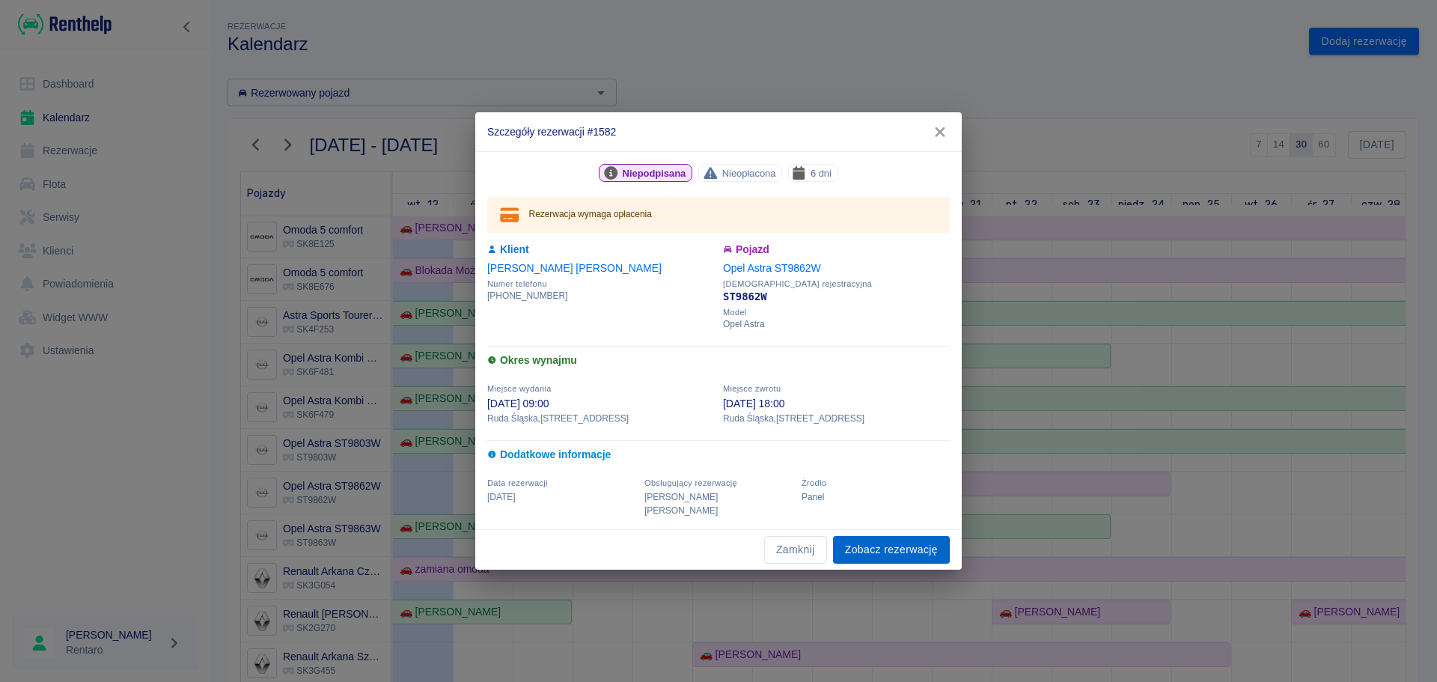
click at [879, 536] on link "Zobacz rezerwację" at bounding box center [891, 550] width 117 height 28
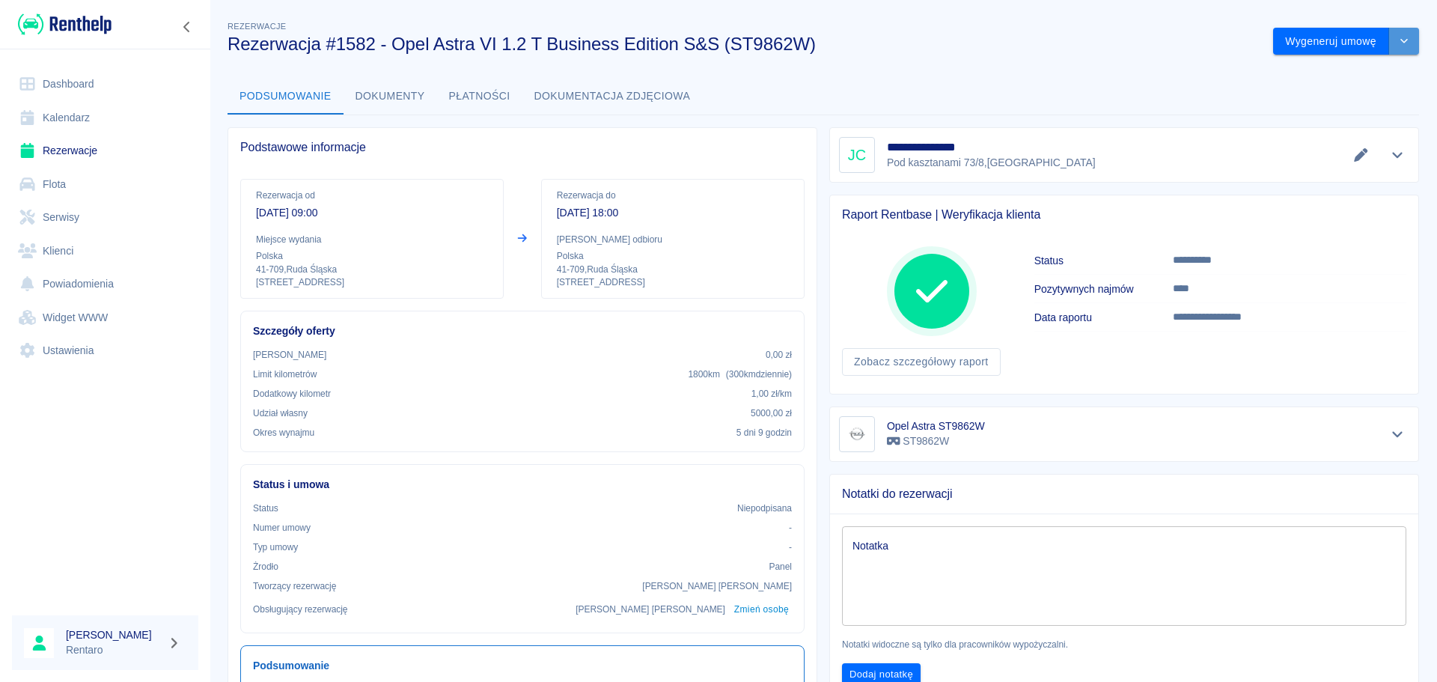
click at [1395, 35] on button "drop-down" at bounding box center [1404, 42] width 30 height 28
click at [1315, 73] on li "Modyfikuj rezerwację" at bounding box center [1335, 73] width 121 height 25
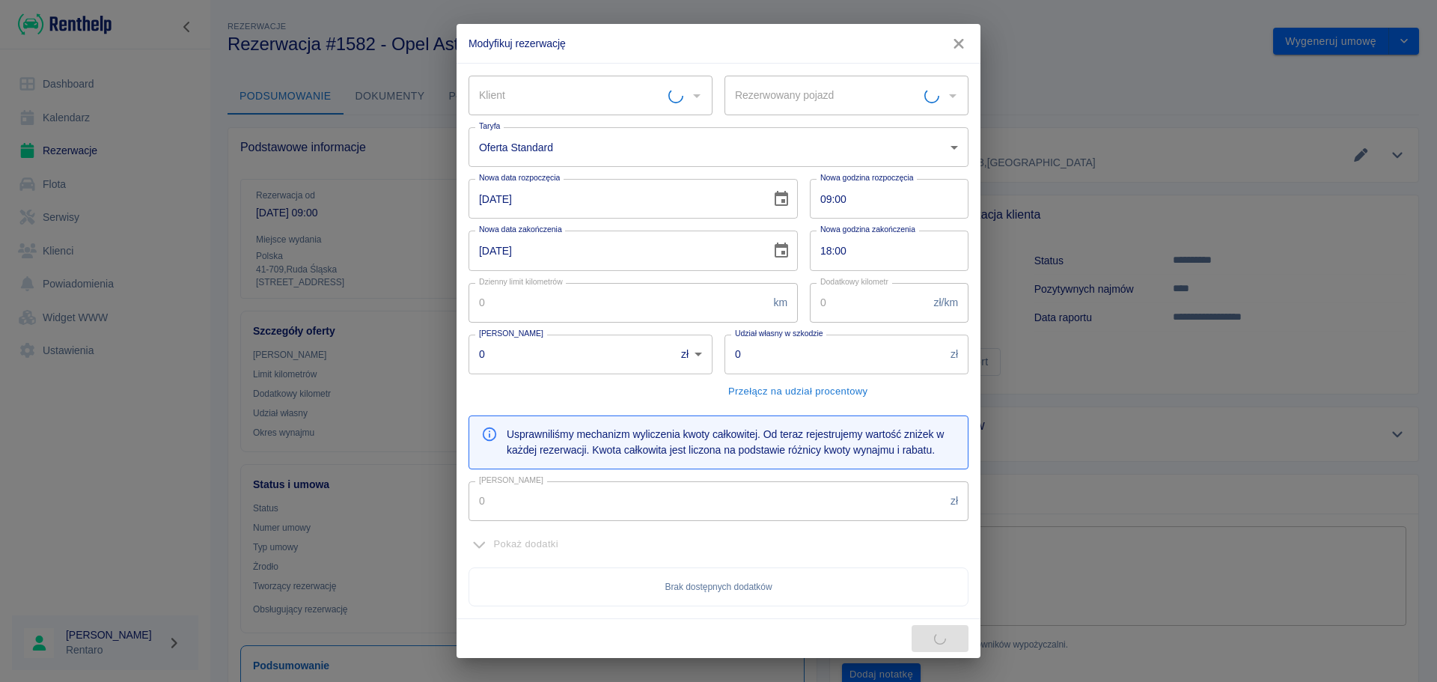
type input "[PERSON_NAME]"
type input "Opel Astra ST9862W - ST9862W"
type input "300"
type input "1"
type input "5000"
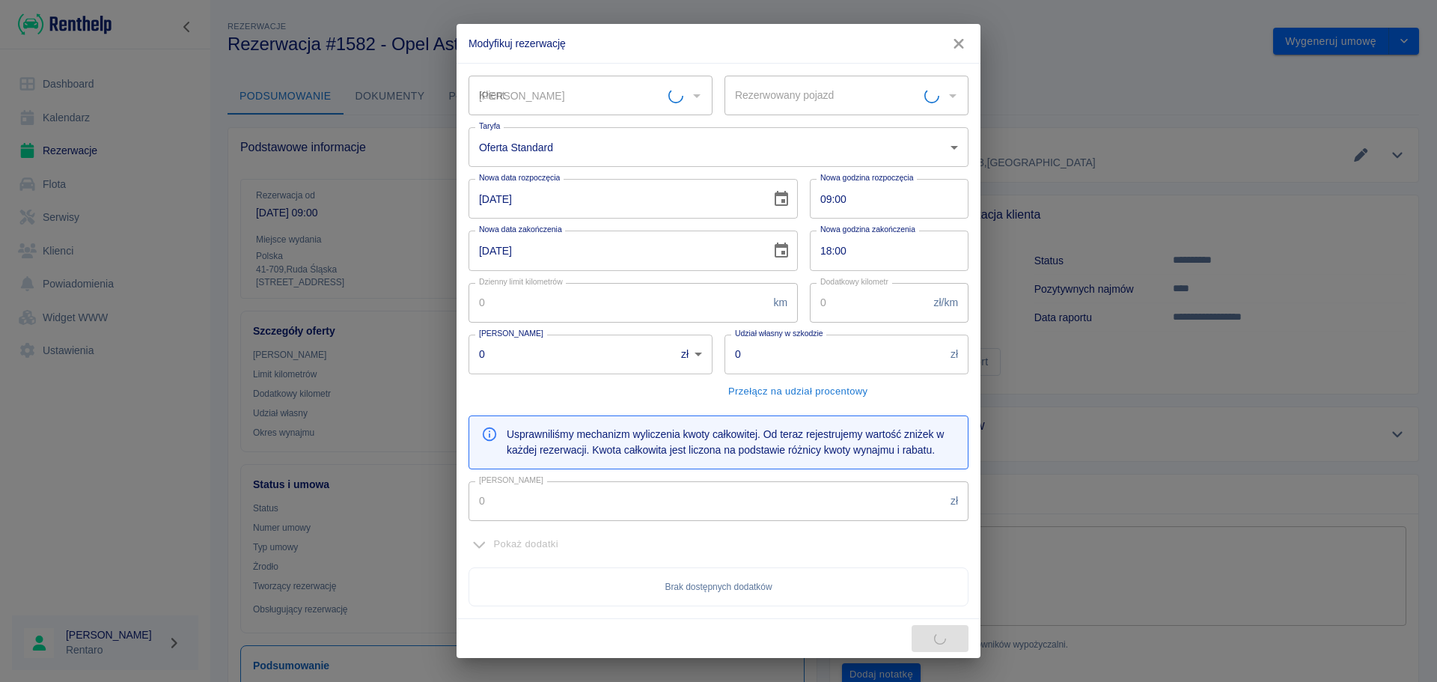
type input "810"
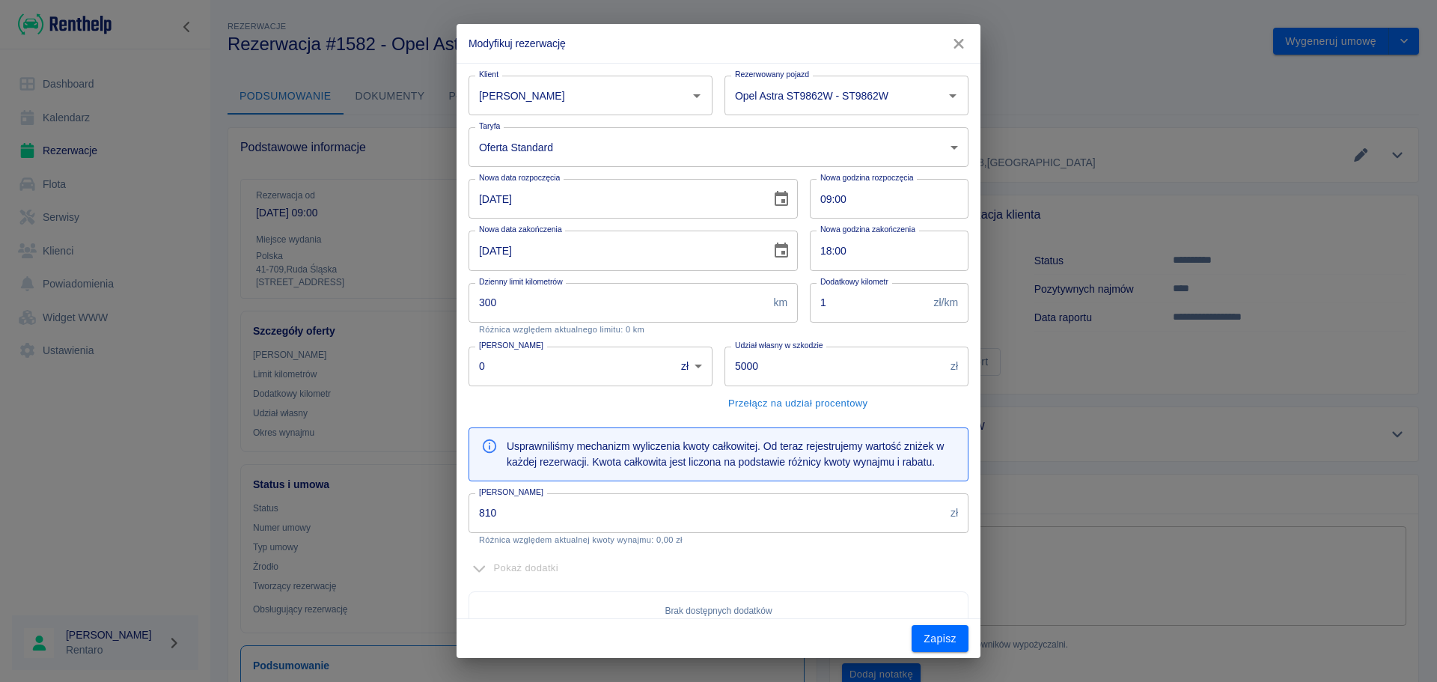
click at [485, 201] on input "[DATE]" at bounding box center [615, 199] width 292 height 40
type input "[DATE]"
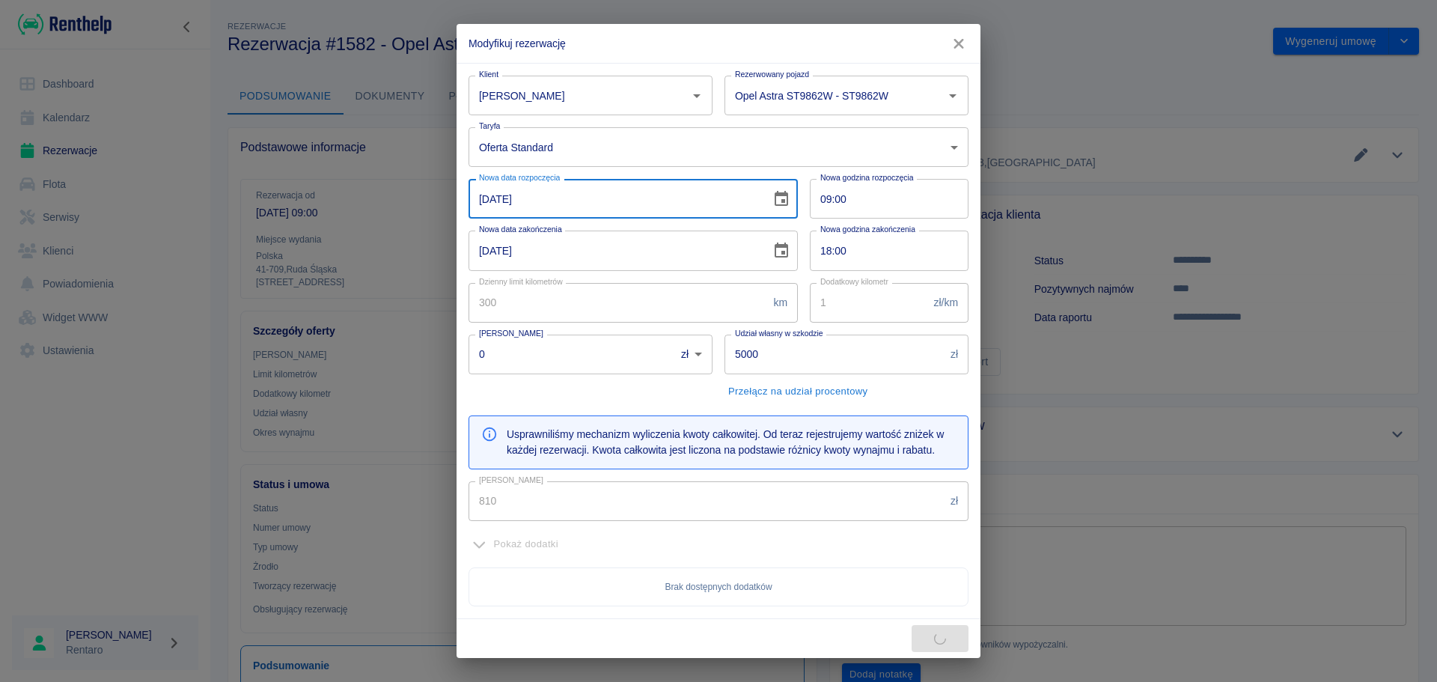
type input "675"
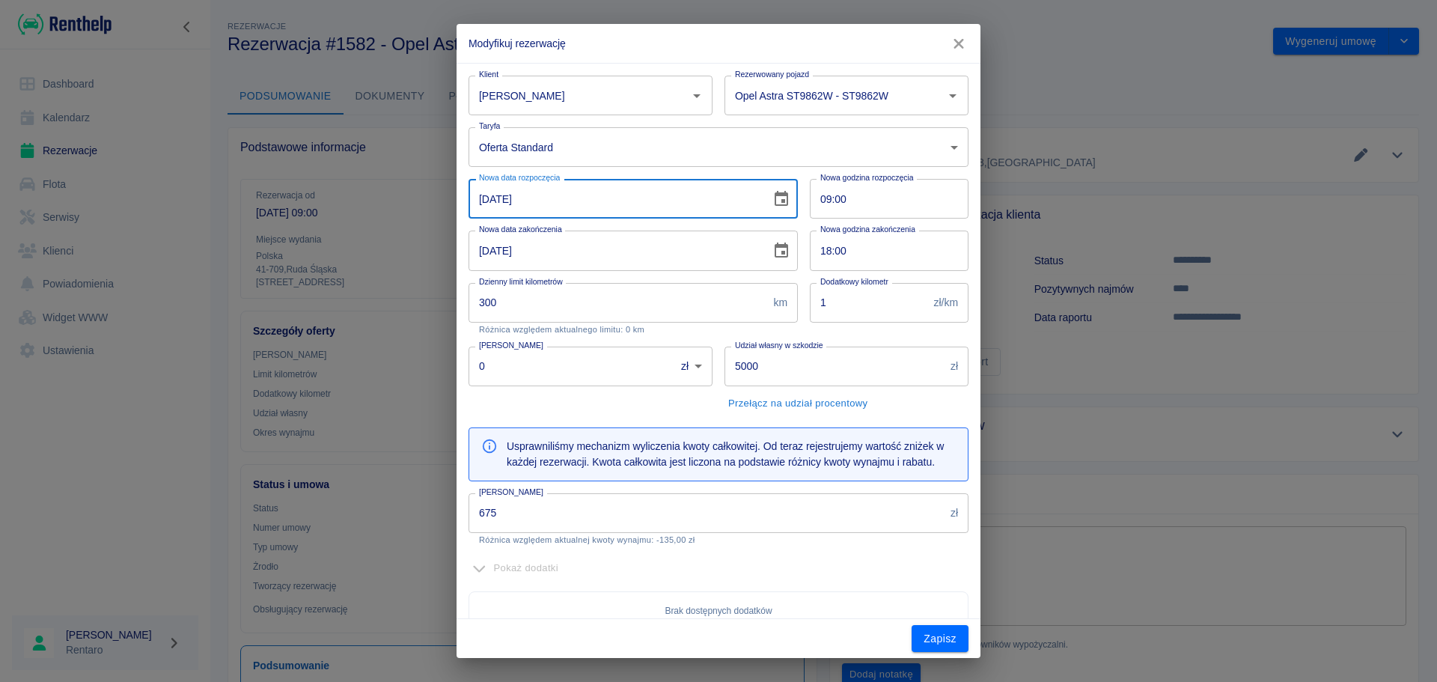
type input "[DATE]"
click at [628, 533] on div "[PERSON_NAME] 675 zł Kwota wynajmu Różnica względem aktualnej kwoty wynajmu: -1…" at bounding box center [719, 519] width 500 height 52
click at [653, 518] on input "675" at bounding box center [707, 513] width 476 height 40
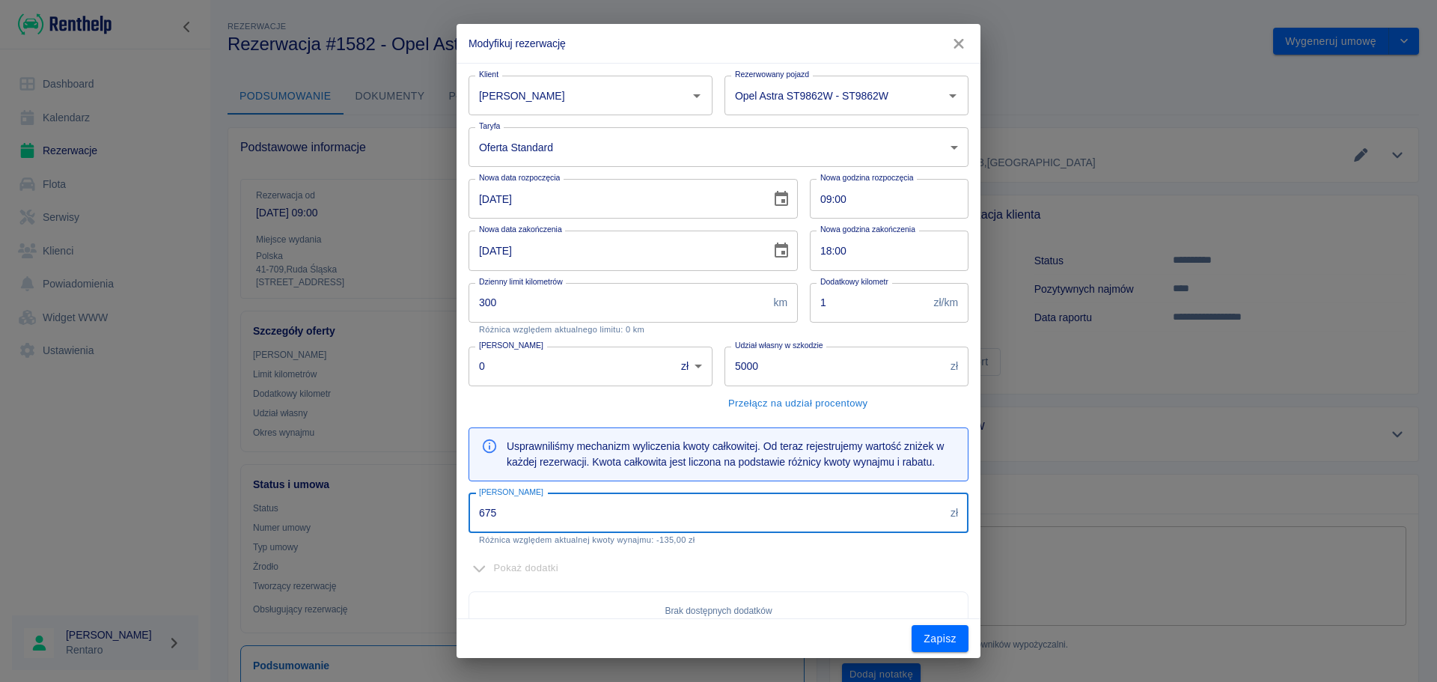
click at [752, 557] on div "Pokaż dodatki" at bounding box center [719, 568] width 500 height 23
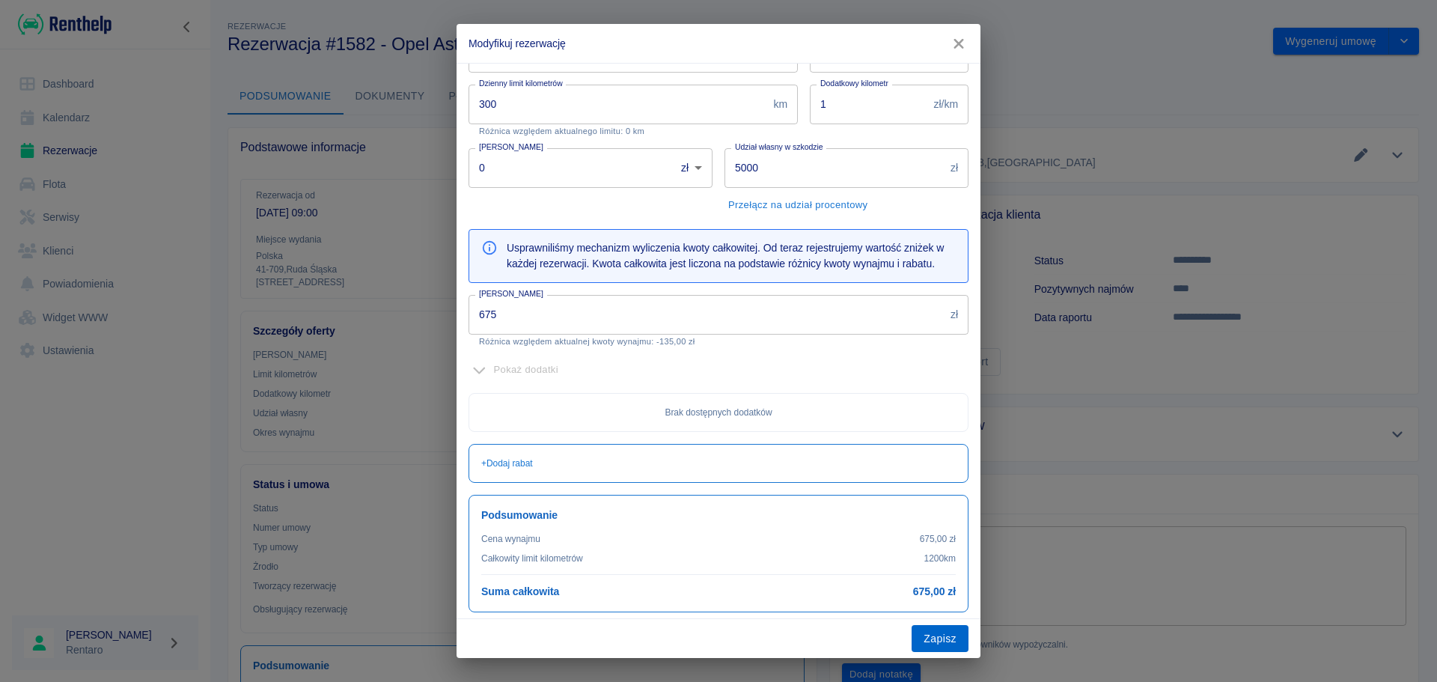
scroll to position [204, 0]
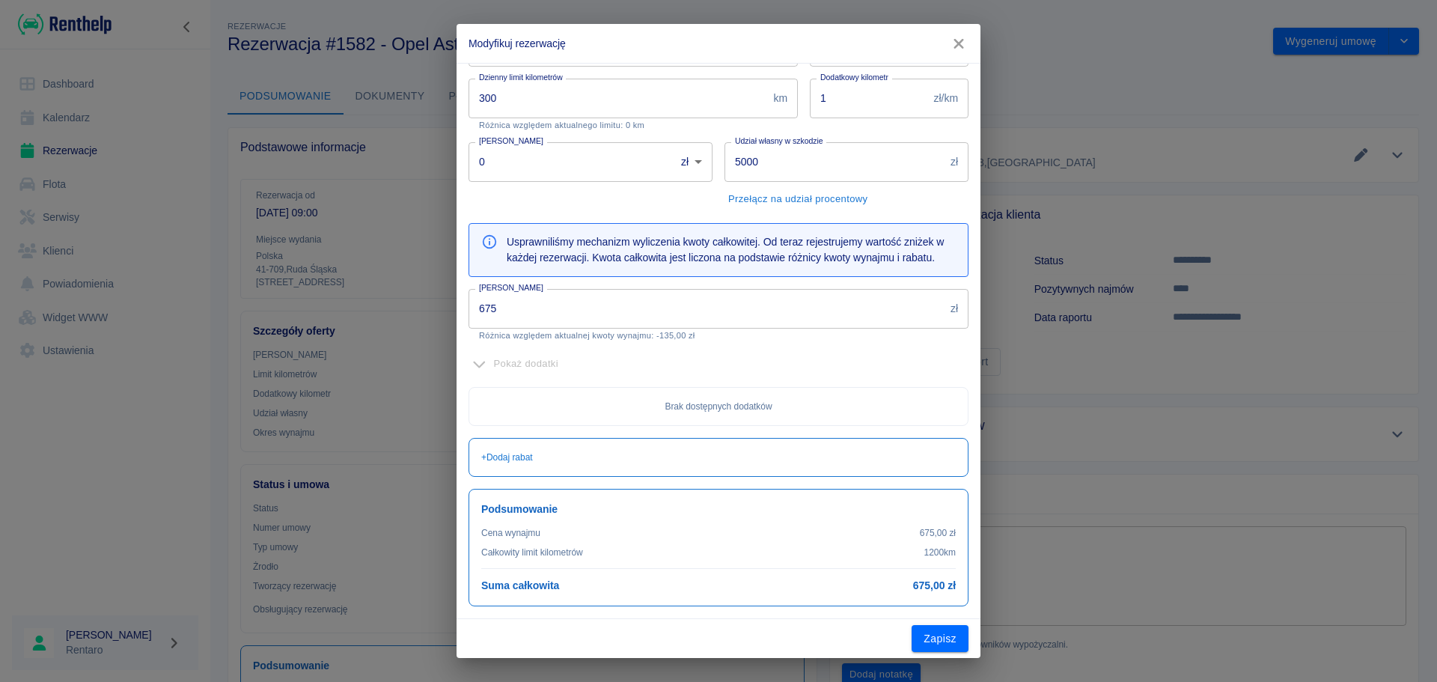
click at [789, 169] on input "5000" at bounding box center [835, 162] width 220 height 40
click at [788, 172] on input "5000" at bounding box center [835, 162] width 220 height 40
click at [786, 175] on input "5000" at bounding box center [835, 162] width 220 height 40
click at [785, 177] on input "5000" at bounding box center [835, 162] width 220 height 40
click at [784, 178] on input "5000" at bounding box center [835, 162] width 220 height 40
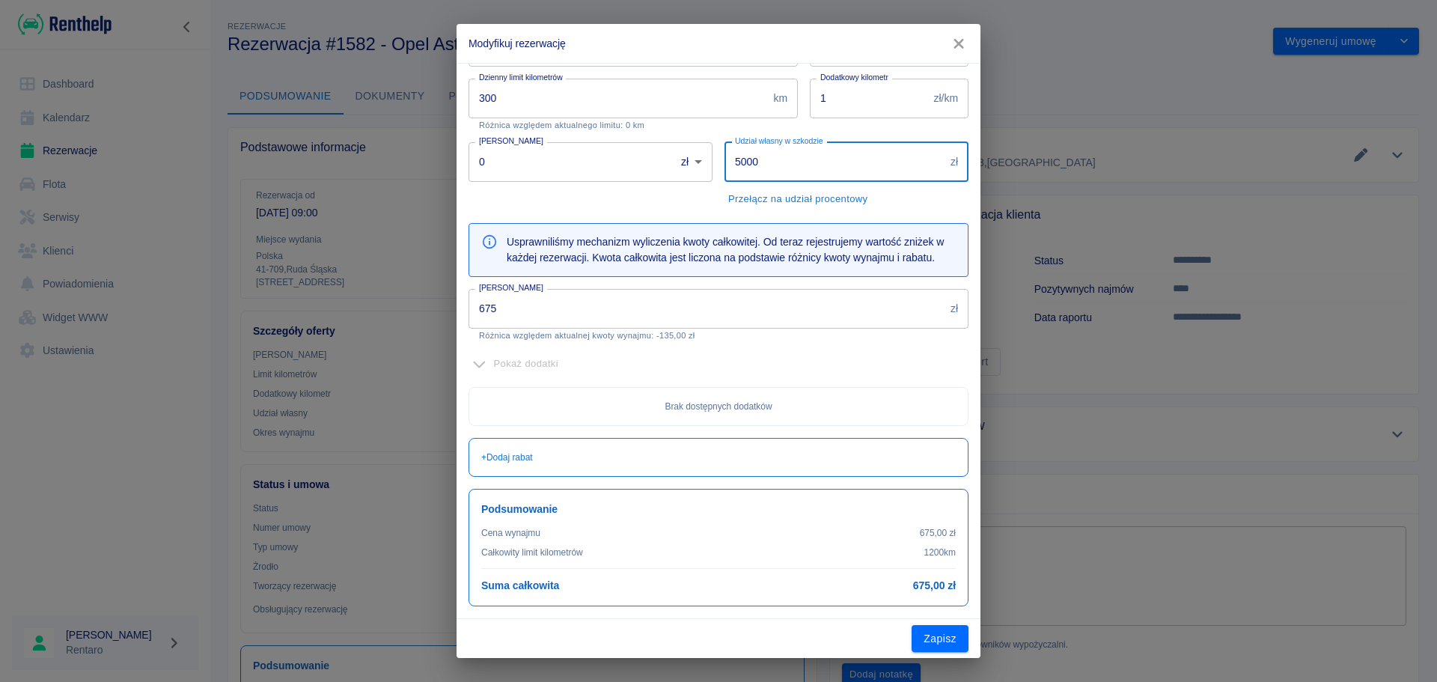
click at [781, 165] on input "5000" at bounding box center [835, 162] width 220 height 40
click at [780, 165] on input "5000" at bounding box center [835, 162] width 220 height 40
click at [779, 165] on input "5000" at bounding box center [835, 162] width 220 height 40
type input "1000"
click at [930, 641] on button "Zapisz" at bounding box center [940, 639] width 57 height 28
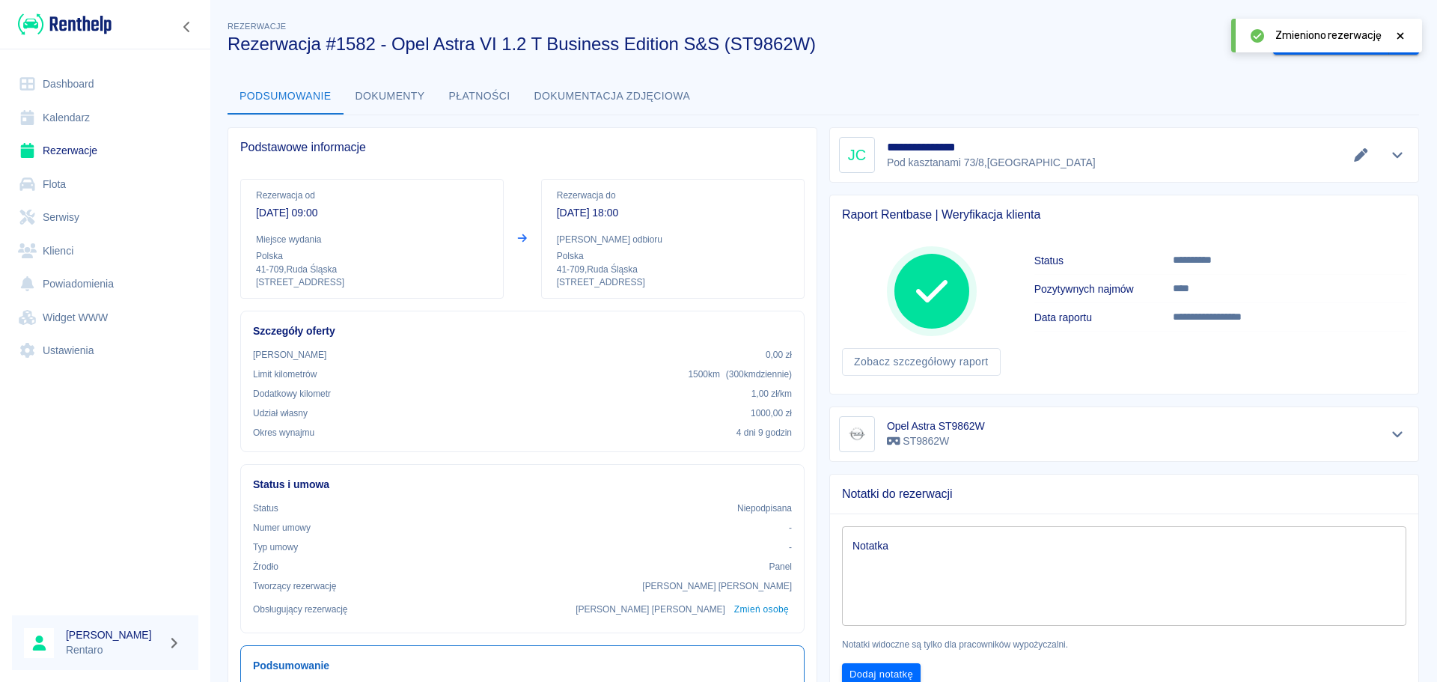
click at [58, 126] on link "Kalendarz" at bounding box center [105, 118] width 186 height 34
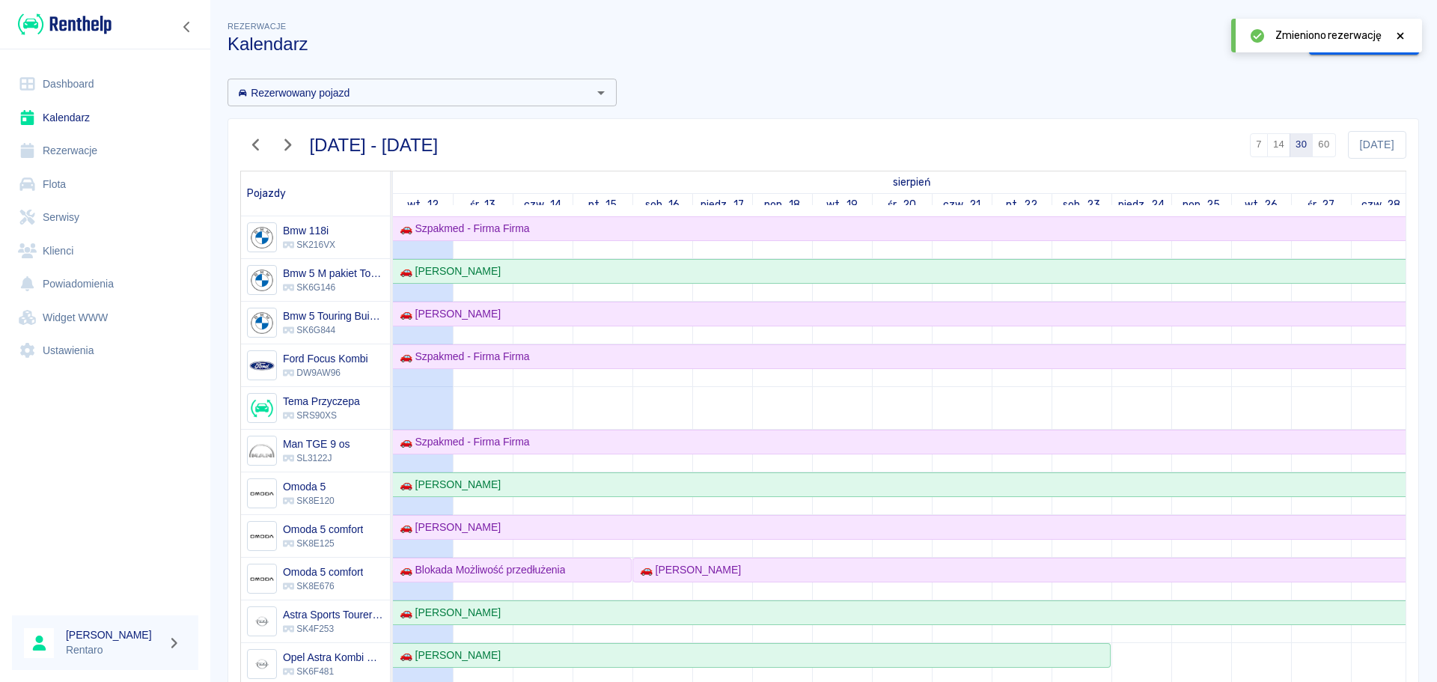
click at [1402, 34] on icon at bounding box center [1401, 35] width 7 height 7
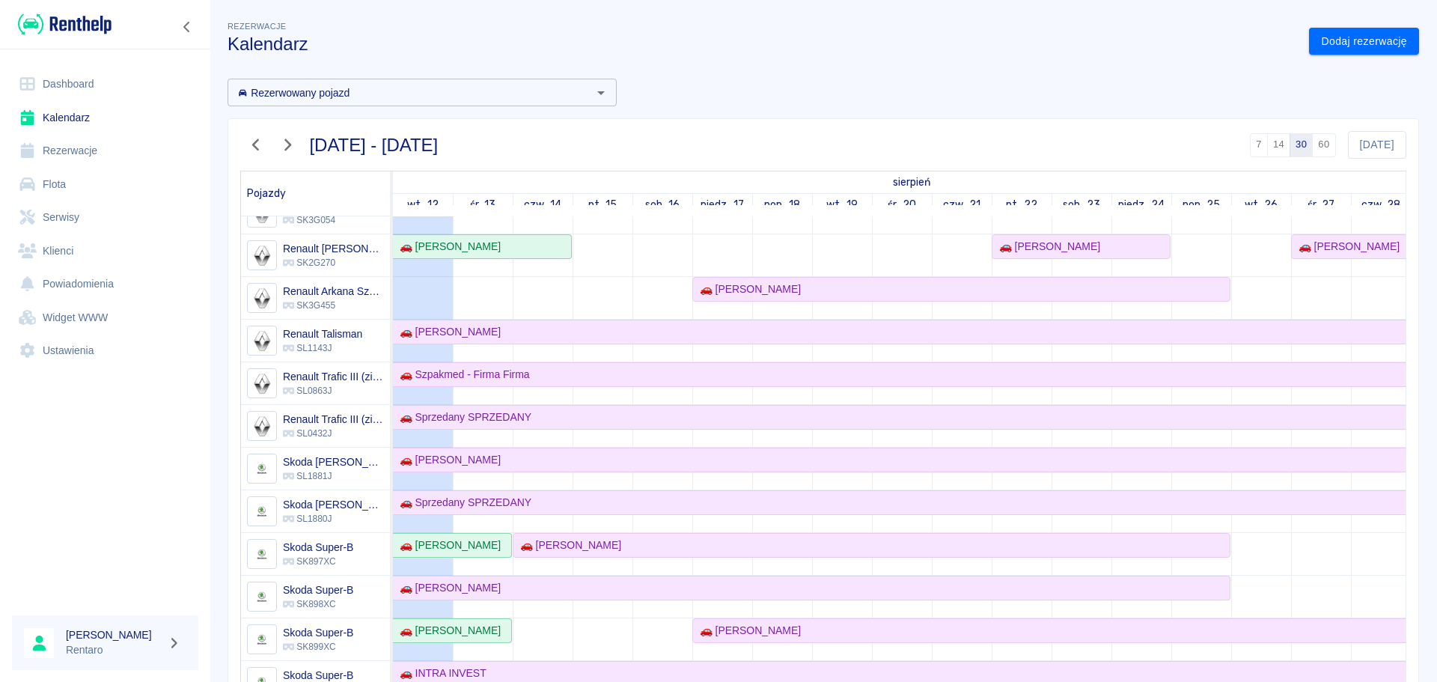
scroll to position [674, 0]
